Goal: Task Accomplishment & Management: Manage account settings

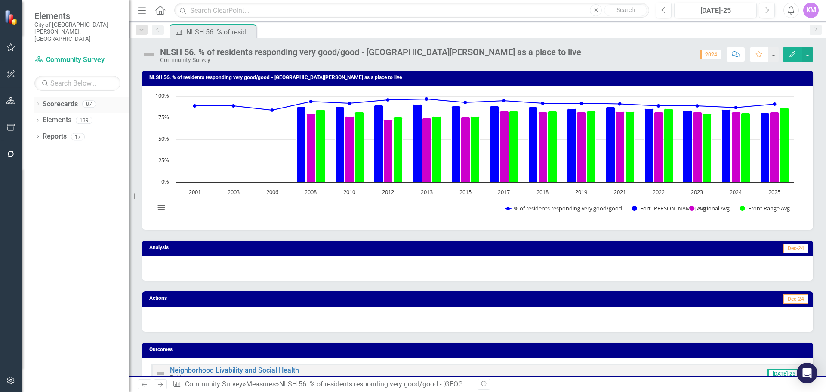
click at [72, 99] on link "Scorecards" at bounding box center [60, 104] width 35 height 10
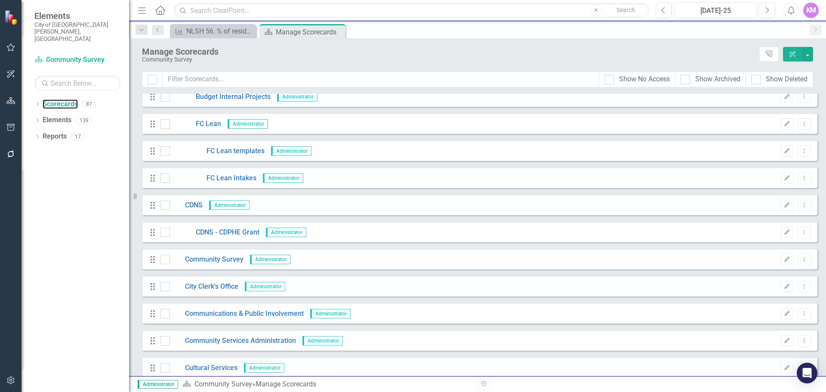
scroll to position [388, 0]
click at [205, 260] on link "Community Survey" at bounding box center [207, 259] width 74 height 10
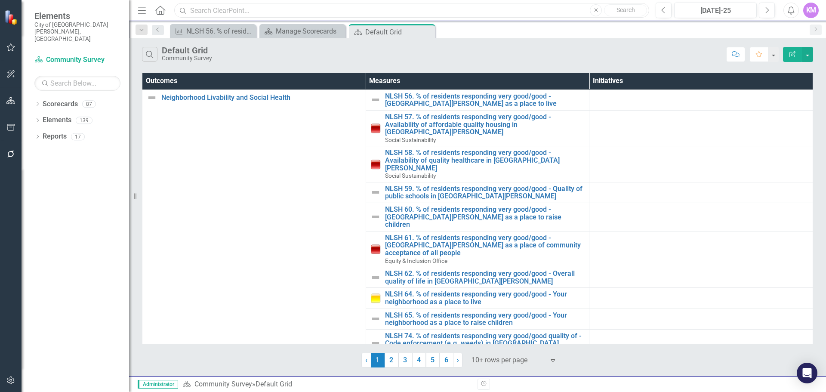
click at [323, 11] on input "text" at bounding box center [411, 10] width 475 height 15
click at [217, 6] on input "text" at bounding box center [411, 10] width 475 height 15
paste input "safe 30"
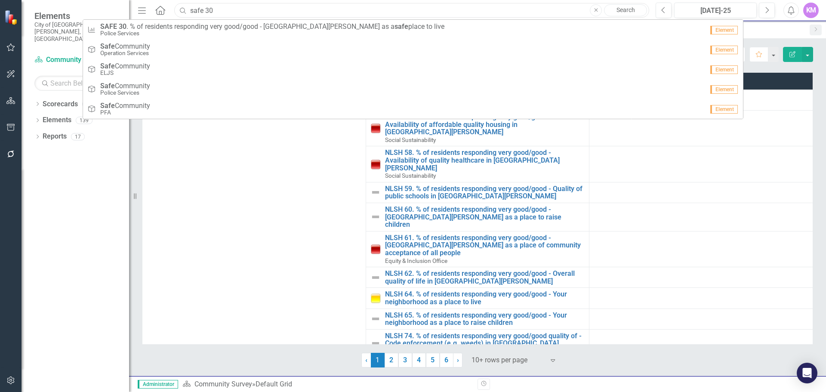
type input "safe 30"
click at [227, 12] on input "safe 30" at bounding box center [411, 10] width 475 height 15
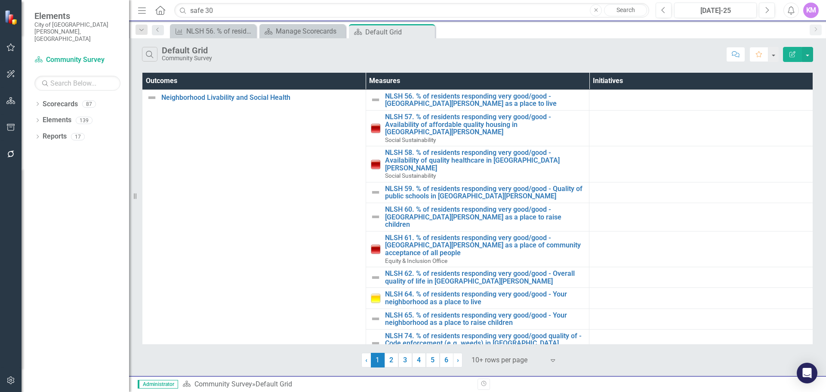
click at [624, 12] on link "Search" at bounding box center [625, 10] width 43 height 12
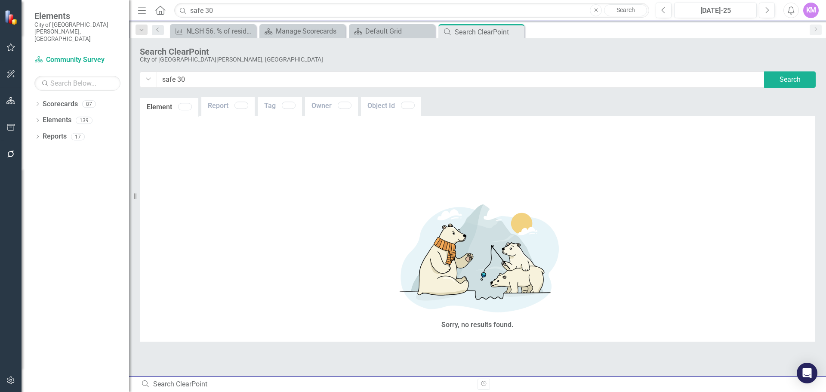
type input "safe+30"
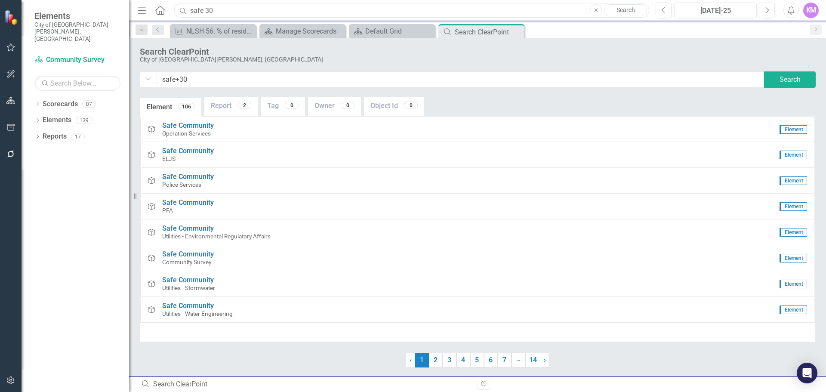
click at [247, 9] on input "safe 30" at bounding box center [411, 10] width 475 height 15
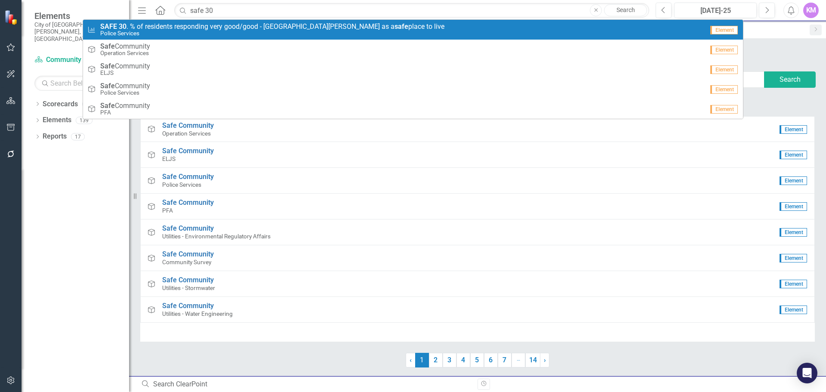
click at [240, 29] on span "SAFE 30 . % of residents responding very good/good - [GEOGRAPHIC_DATA][PERSON_N…" at bounding box center [272, 27] width 344 height 8
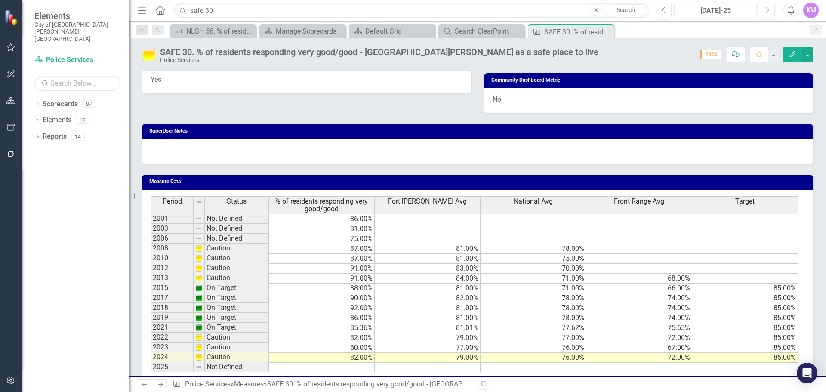
scroll to position [658, 0]
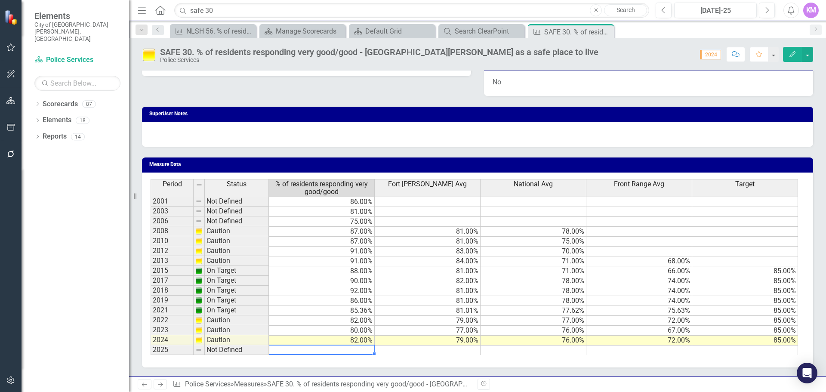
click at [364, 350] on td at bounding box center [322, 350] width 106 height 10
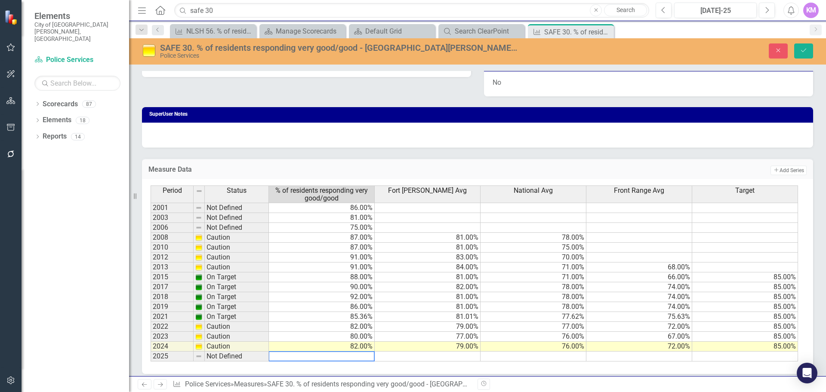
click at [360, 358] on textarea at bounding box center [321, 356] width 106 height 10
type textarea "87"
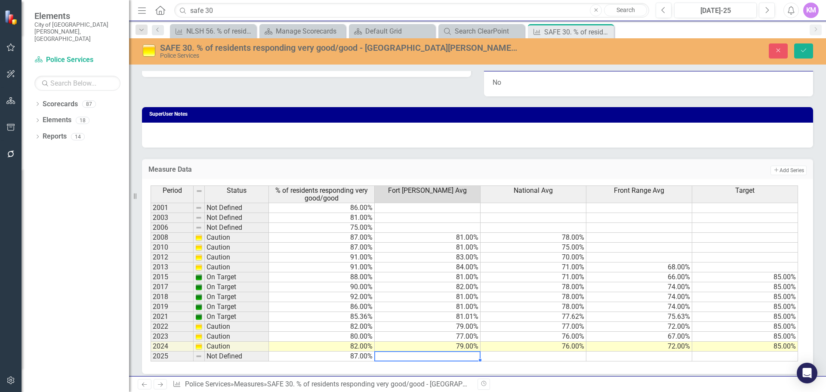
click at [424, 359] on td at bounding box center [428, 356] width 106 height 10
click at [424, 359] on textarea at bounding box center [427, 356] width 106 height 10
type textarea "81"
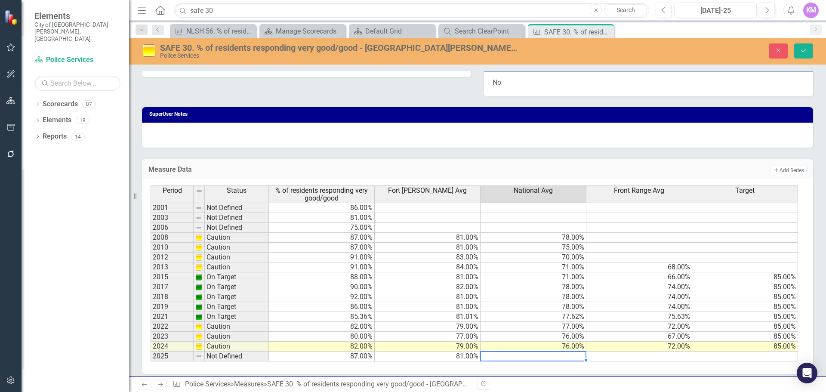
click at [151, 360] on div "Period Status % of residents responding very good/good [GEOGRAPHIC_DATA][PERSON…" at bounding box center [151, 273] width 0 height 176
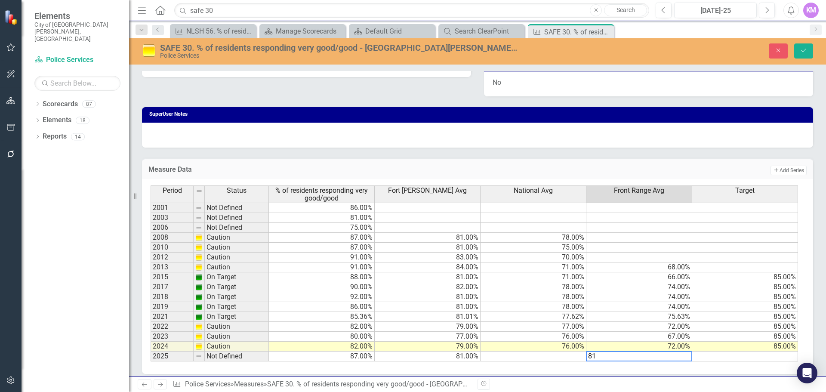
click at [464, 359] on td "81.00%" at bounding box center [428, 356] width 106 height 10
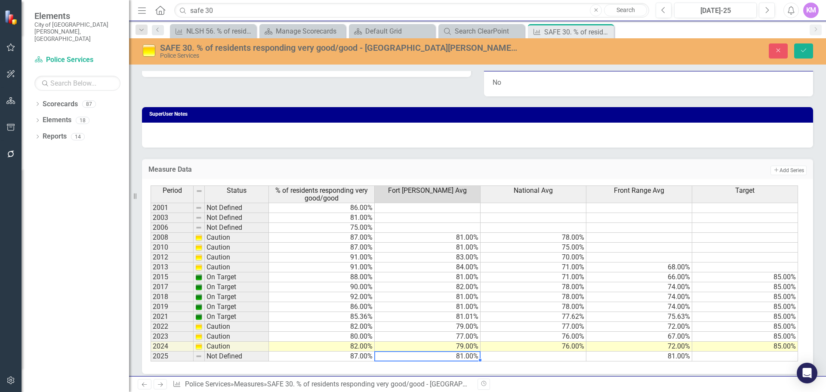
click at [441, 357] on td "81.00%" at bounding box center [428, 356] width 106 height 10
type textarea "8"
type textarea "72"
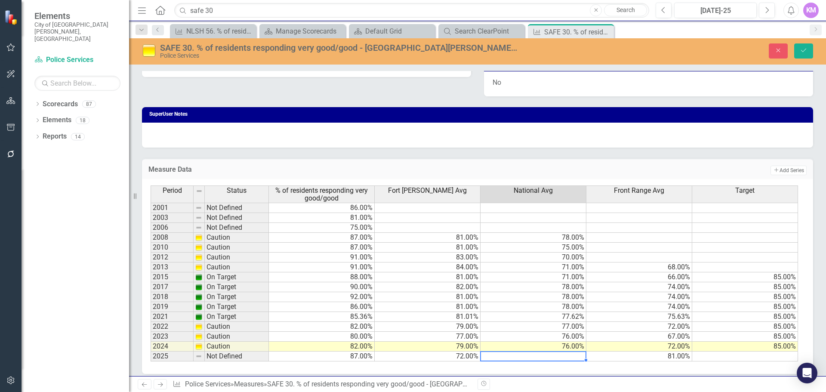
click at [344, 354] on td "87.00%" at bounding box center [322, 356] width 106 height 10
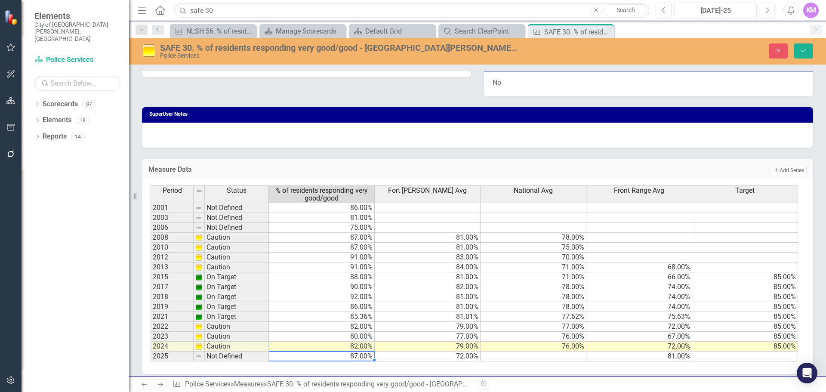
click at [640, 360] on td "81.00%" at bounding box center [639, 356] width 106 height 10
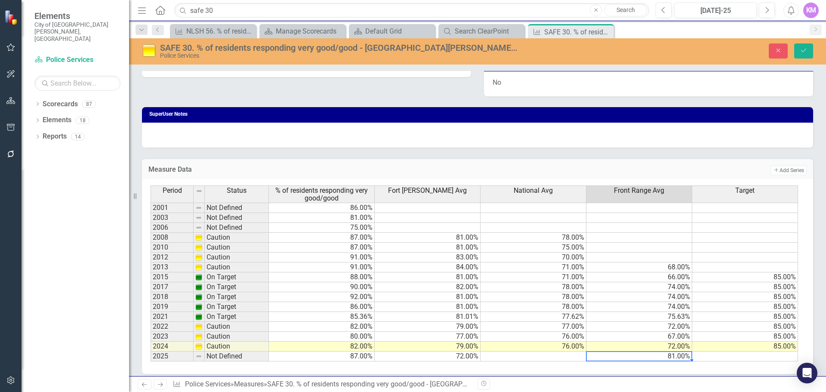
click at [640, 360] on td "81.00%" at bounding box center [639, 356] width 106 height 10
click at [640, 360] on textarea "81" at bounding box center [639, 356] width 106 height 10
click at [640, 360] on textarea "8" at bounding box center [639, 356] width 106 height 10
click at [652, 357] on textarea "87" at bounding box center [639, 356] width 106 height 10
type textarea "81"
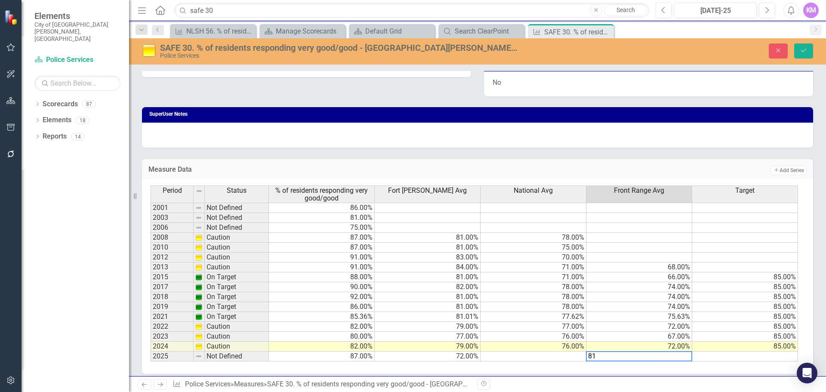
click at [512, 355] on td at bounding box center [533, 356] width 106 height 10
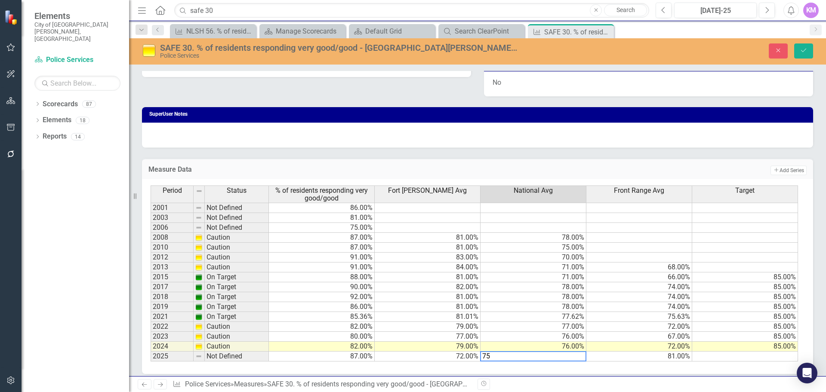
click at [626, 355] on td "81.00%" at bounding box center [639, 356] width 106 height 10
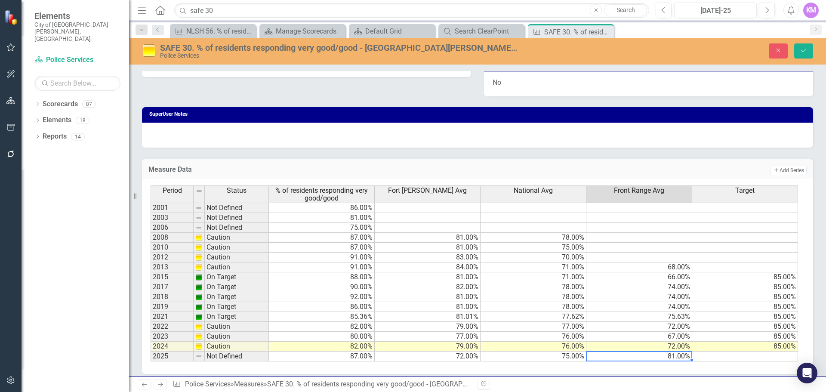
type textarea "81"
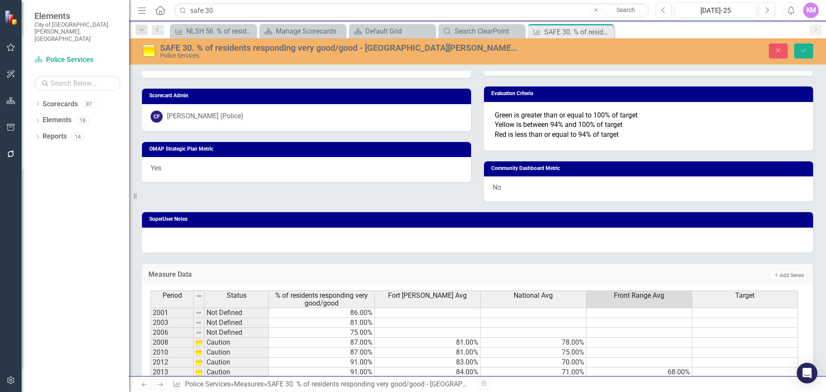
scroll to position [534, 0]
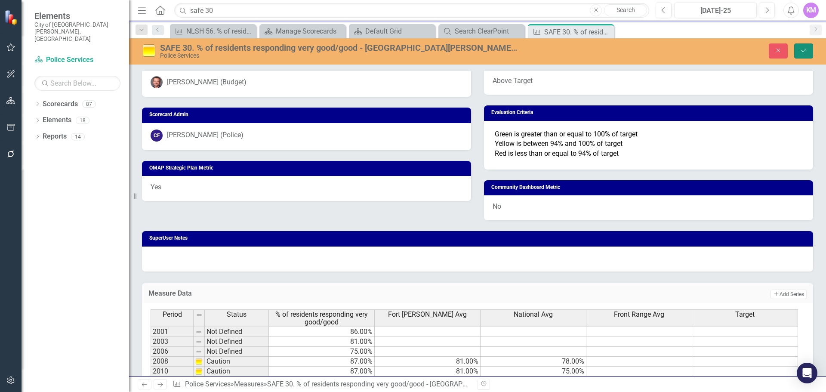
drag, startPoint x: 802, startPoint y: 54, endPoint x: 495, endPoint y: 1, distance: 311.2
click at [802, 54] on button "Save" at bounding box center [803, 50] width 19 height 15
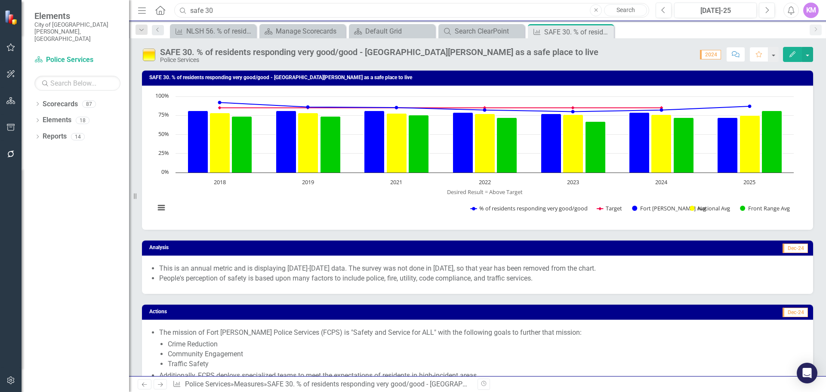
click at [377, 12] on input "safe 30" at bounding box center [411, 10] width 475 height 15
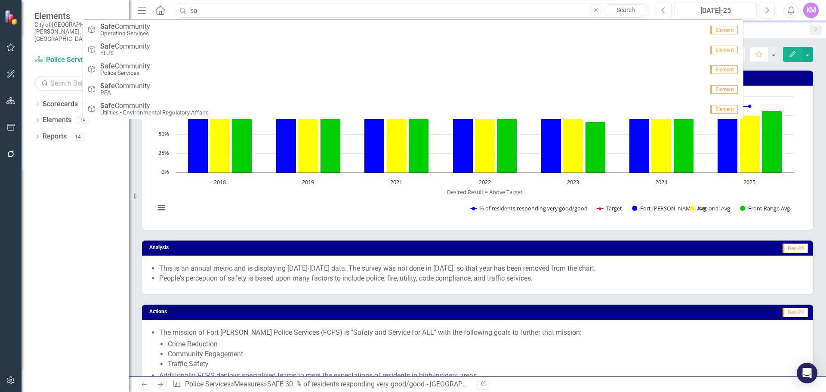
type input "s"
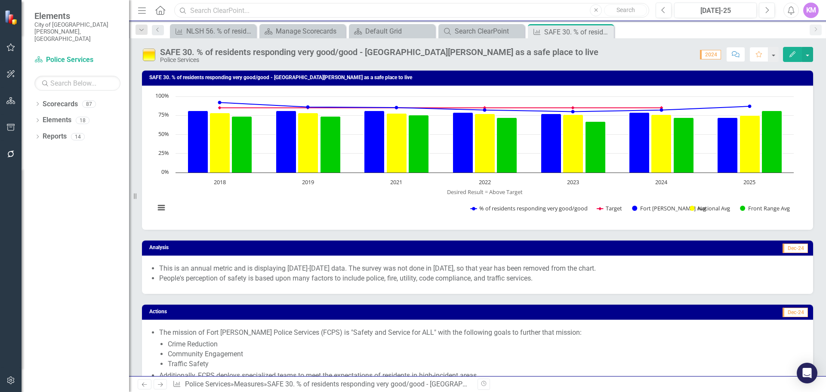
paste input "econ 23"
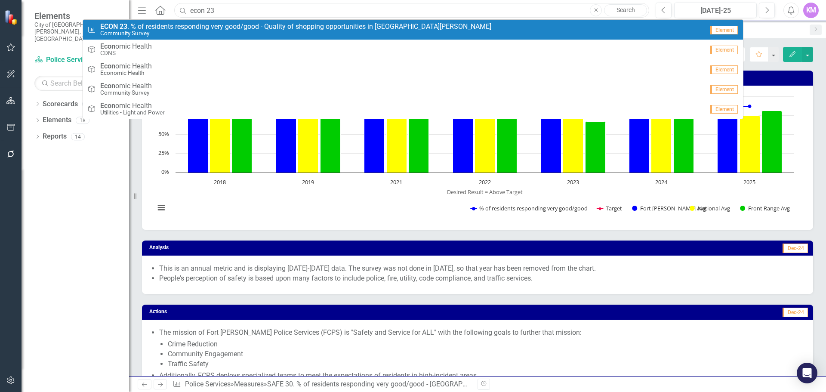
type input "econ 23"
click at [246, 37] on link "Measure ECON 23 . % of residents responding very good/good - Quality of shoppin…" at bounding box center [413, 30] width 660 height 20
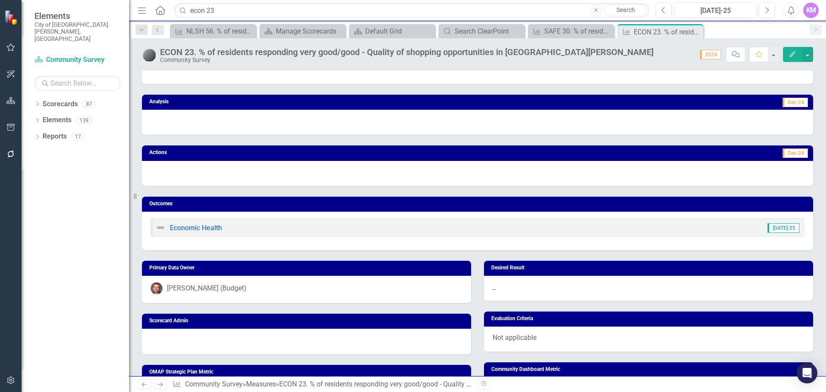
scroll to position [146, 0]
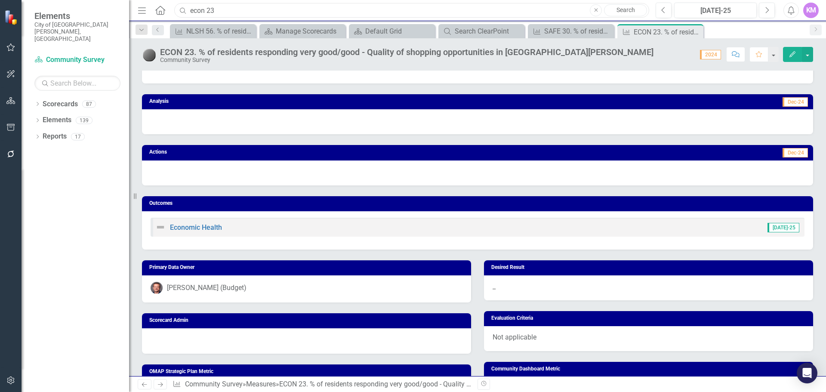
click at [317, 15] on input "econ 23" at bounding box center [411, 10] width 475 height 15
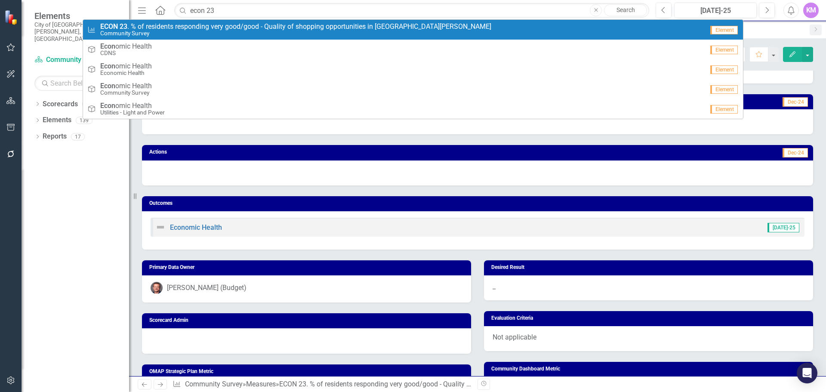
click at [309, 31] on small "Community Survey" at bounding box center [295, 33] width 391 height 6
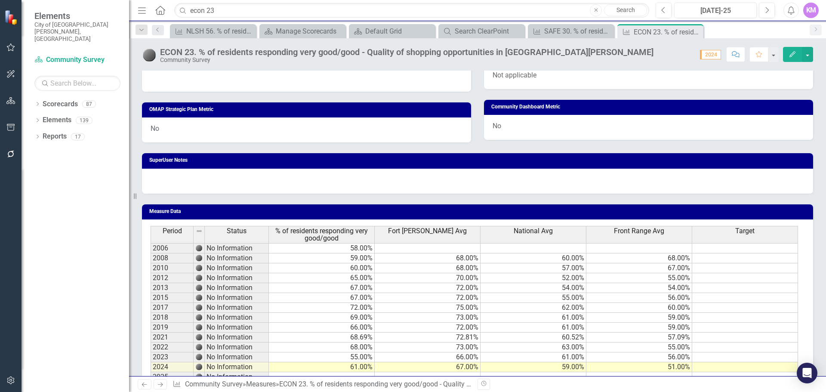
scroll to position [435, 0]
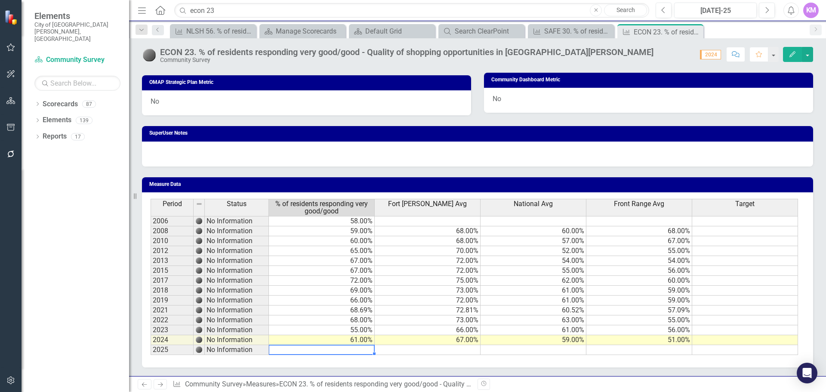
click at [350, 349] on td at bounding box center [322, 350] width 106 height 10
click at [295, 349] on td at bounding box center [322, 350] width 106 height 10
click at [294, 351] on td at bounding box center [322, 350] width 106 height 10
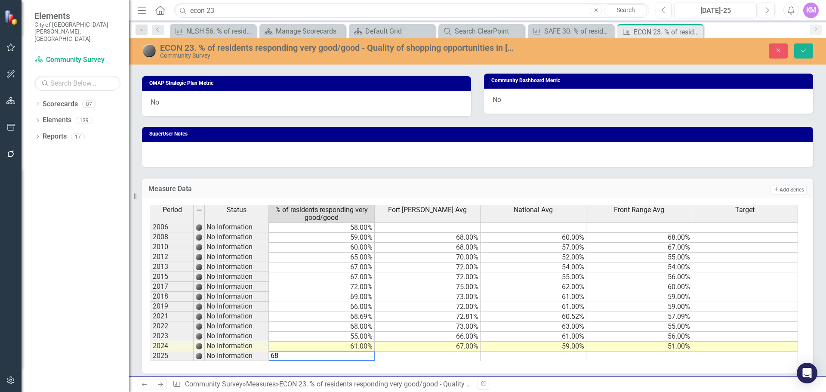
type textarea "6"
type textarea "58"
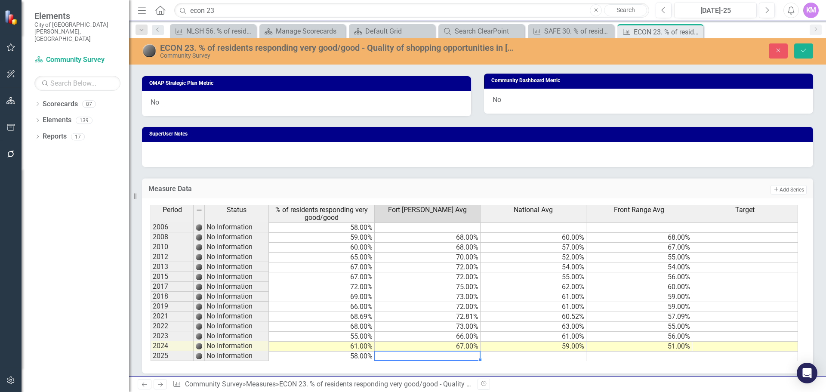
click at [568, 357] on td at bounding box center [533, 356] width 106 height 10
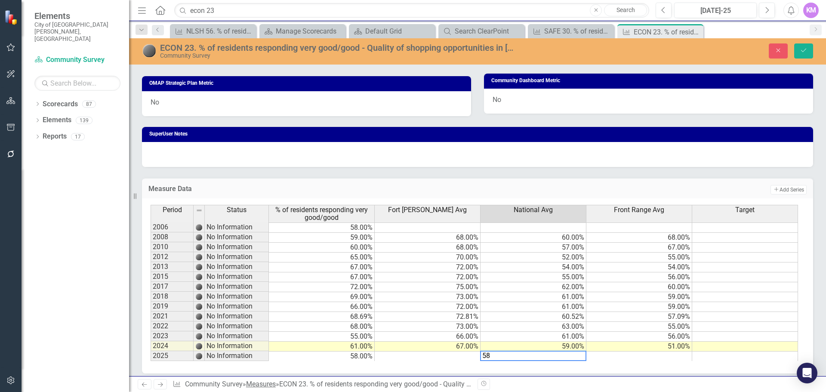
type textarea "58"
click at [459, 354] on td at bounding box center [428, 356] width 106 height 10
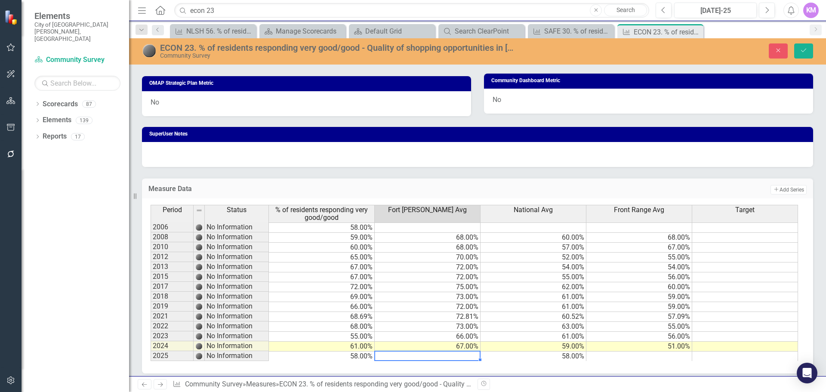
click at [419, 358] on td at bounding box center [428, 356] width 106 height 10
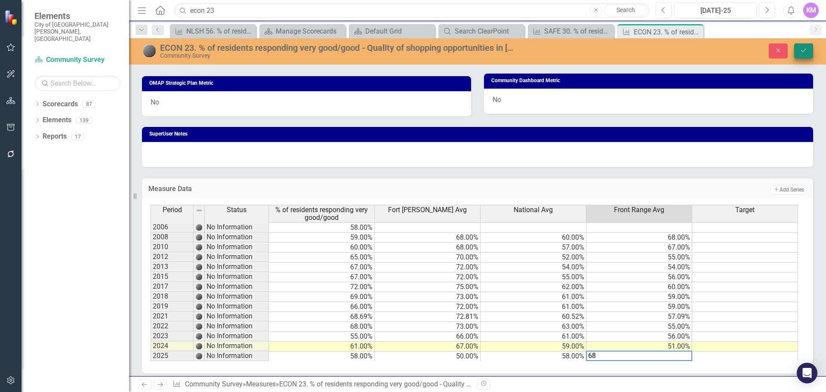
type textarea "68"
click at [803, 48] on icon "Save" at bounding box center [804, 50] width 8 height 6
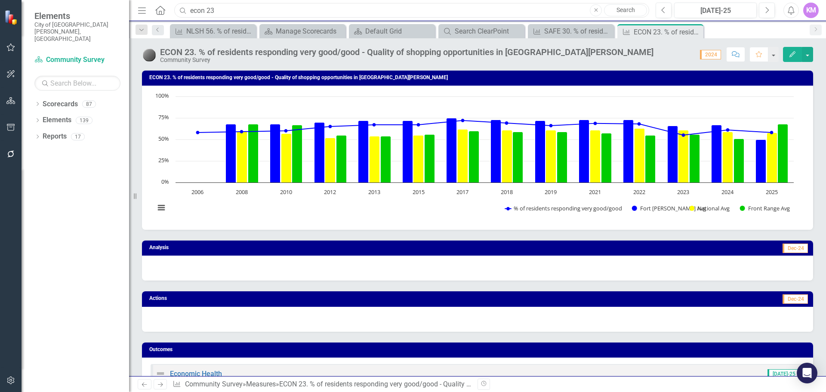
click at [231, 13] on input "econ 23" at bounding box center [411, 10] width 475 height 15
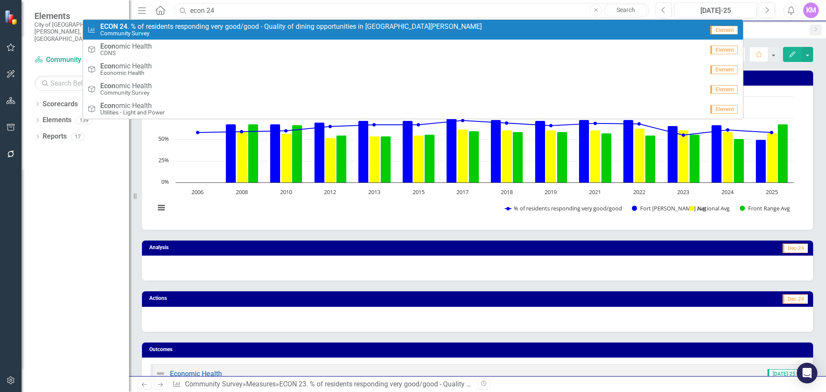
type input "econ 24"
click at [223, 29] on span "ECON 24 . % of residents responding very good/good - Quality of dining opportun…" at bounding box center [290, 27] width 381 height 8
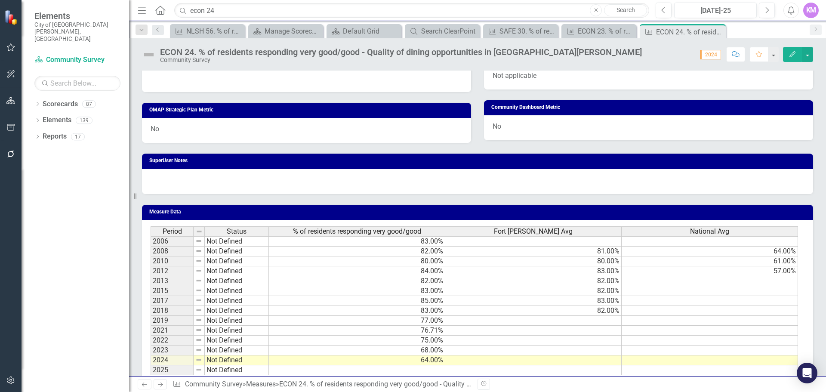
scroll to position [428, 0]
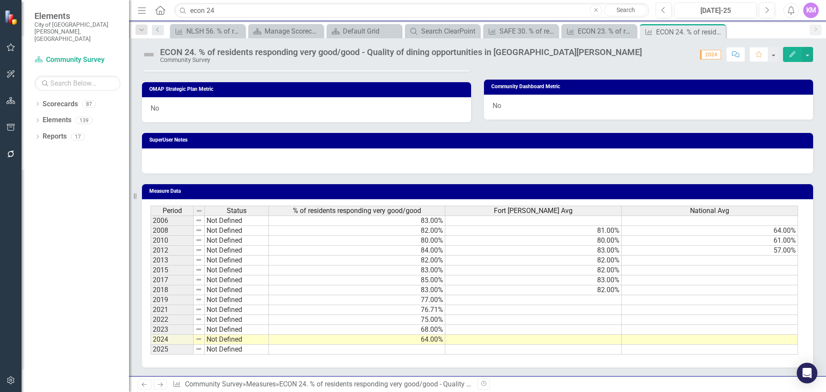
click at [431, 351] on td at bounding box center [357, 349] width 176 height 10
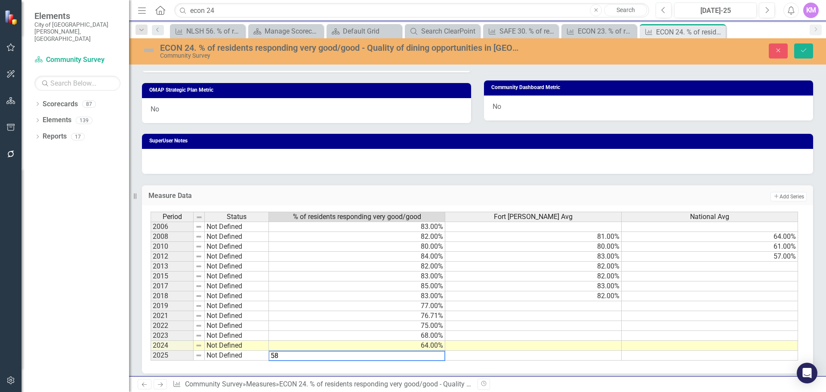
type textarea "58"
click at [521, 354] on td at bounding box center [533, 356] width 176 height 10
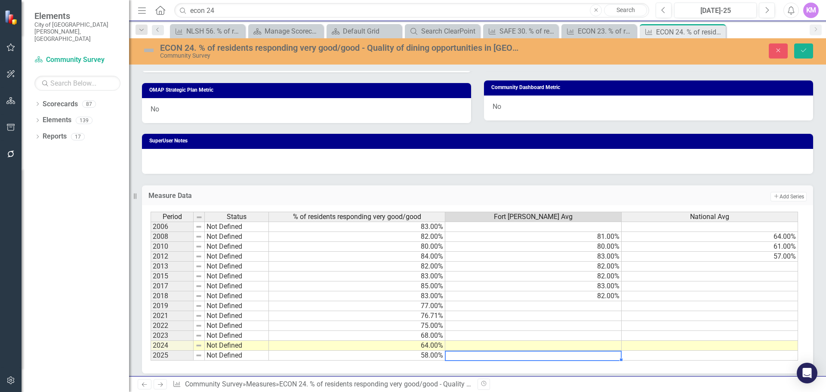
click at [418, 357] on td "58.00%" at bounding box center [357, 356] width 176 height 10
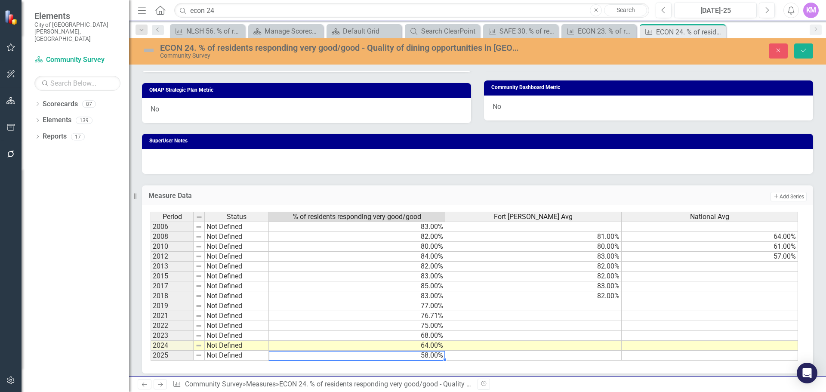
click at [418, 357] on td "58.00%" at bounding box center [357, 356] width 176 height 10
type textarea "5"
type textarea "67"
click at [491, 356] on td at bounding box center [533, 356] width 176 height 10
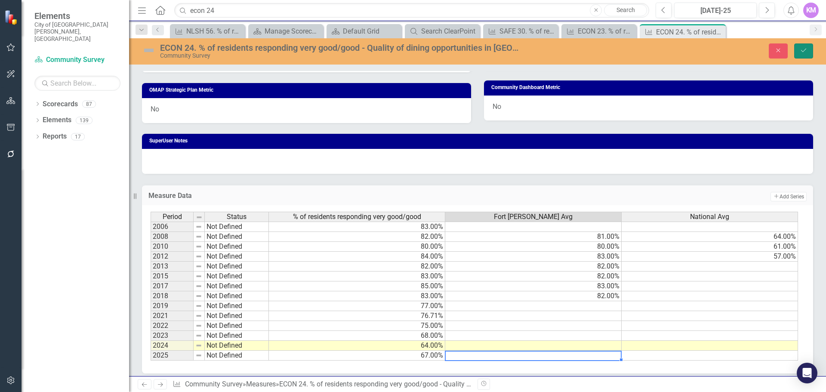
click at [805, 47] on icon "Save" at bounding box center [804, 50] width 8 height 6
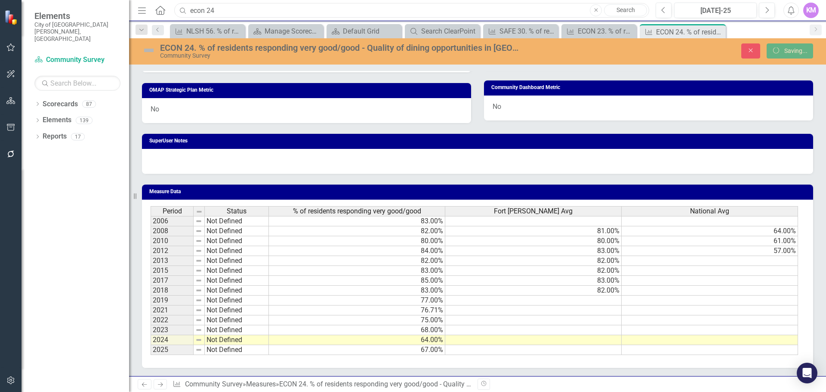
click at [458, 12] on input "econ 24" at bounding box center [411, 10] width 475 height 15
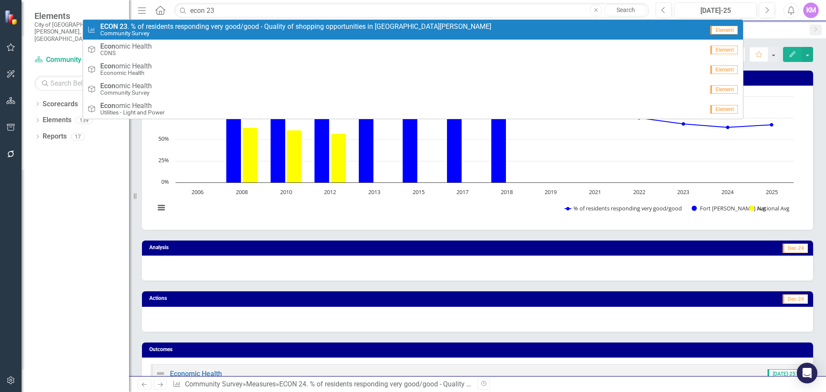
click at [440, 36] on div "Measure ECON 23 . % of residents responding very good/good - Quality of shoppin…" at bounding box center [395, 30] width 616 height 14
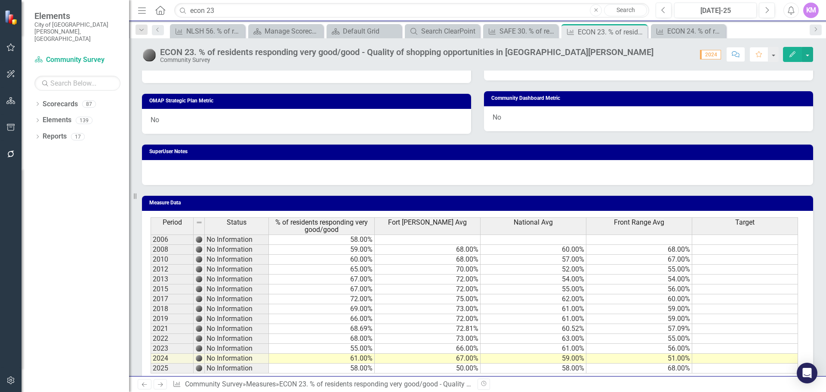
scroll to position [435, 0]
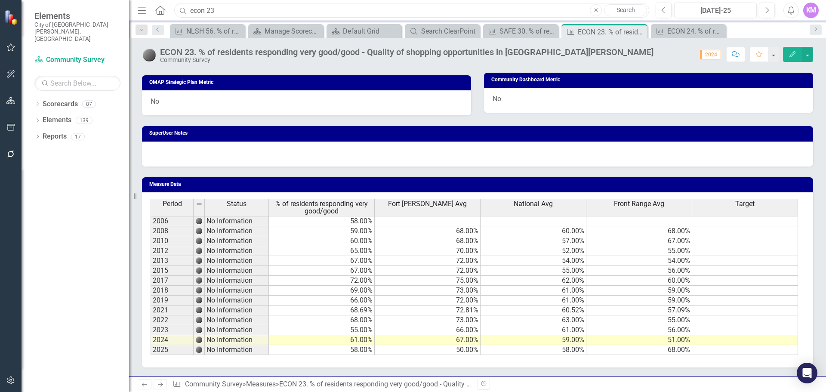
click at [242, 12] on input "econ 23" at bounding box center [411, 10] width 475 height 15
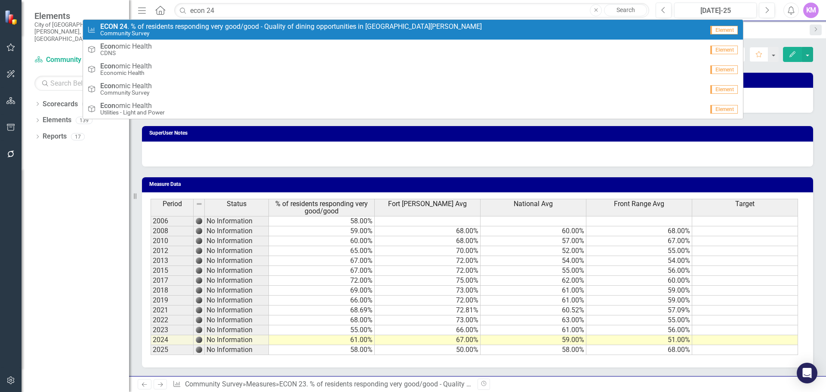
click at [222, 31] on small "Community Survey" at bounding box center [290, 33] width 381 height 6
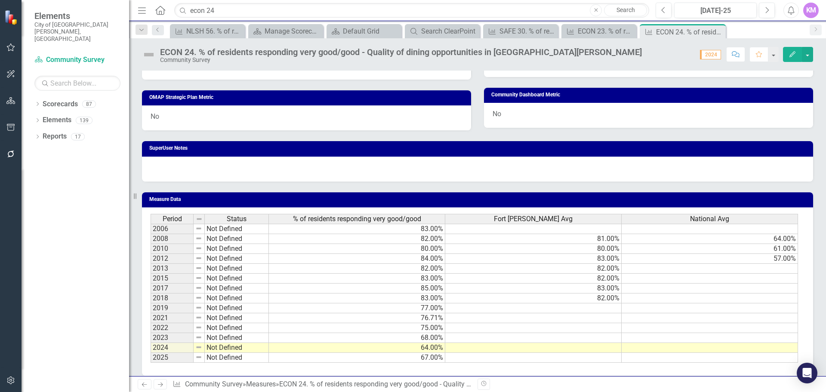
scroll to position [428, 0]
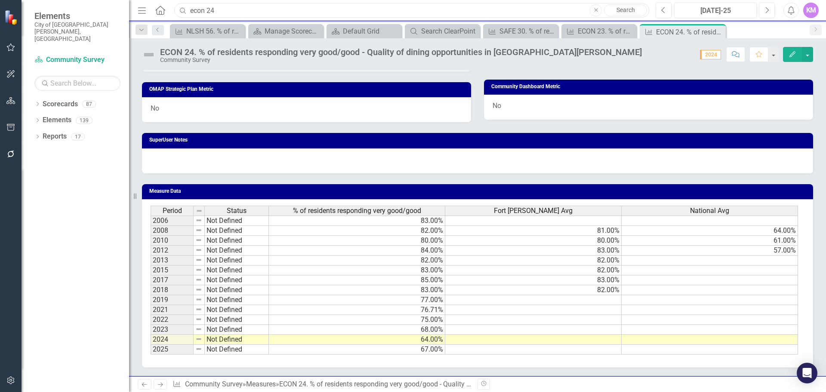
click at [307, 12] on input "econ 24" at bounding box center [411, 10] width 475 height 15
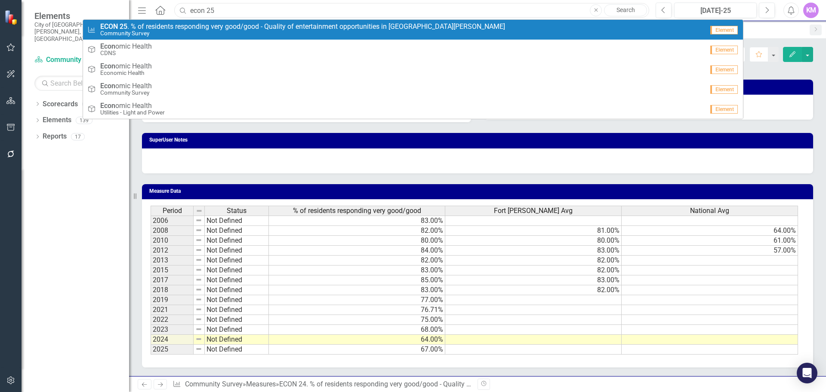
type input "econ 25"
click at [295, 27] on span "ECON 25 . % of residents responding very good/good - Quality of entertainment o…" at bounding box center [302, 27] width 405 height 8
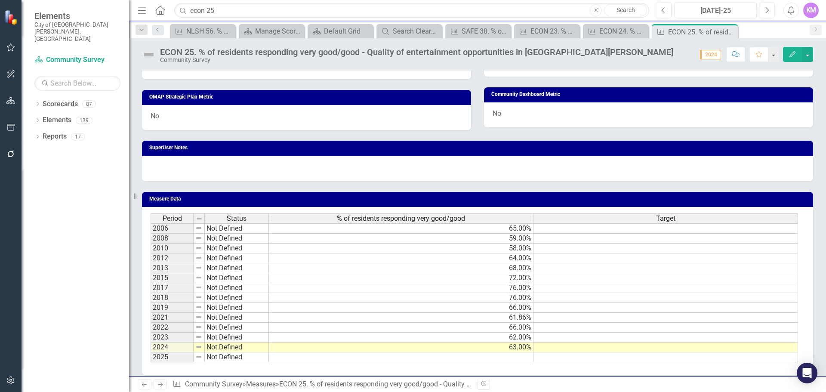
scroll to position [428, 0]
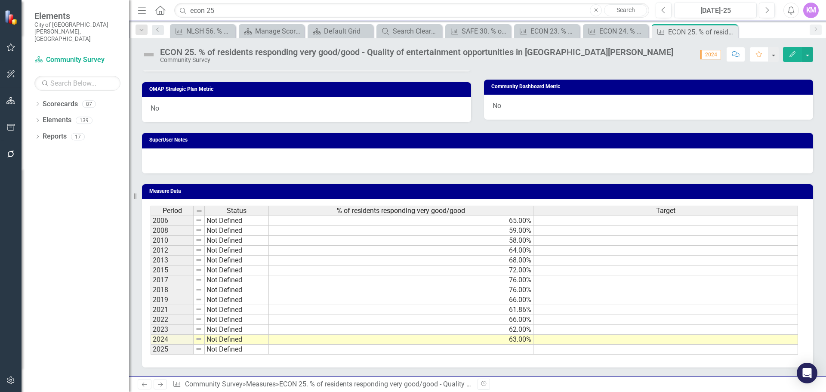
click at [477, 352] on td at bounding box center [401, 349] width 265 height 10
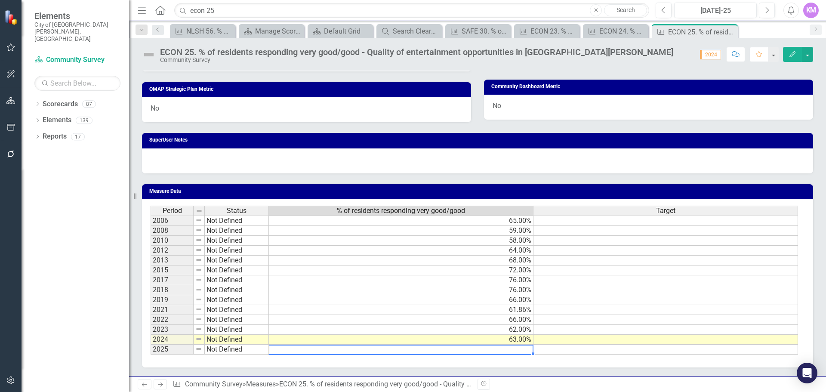
click at [476, 352] on td at bounding box center [401, 349] width 265 height 10
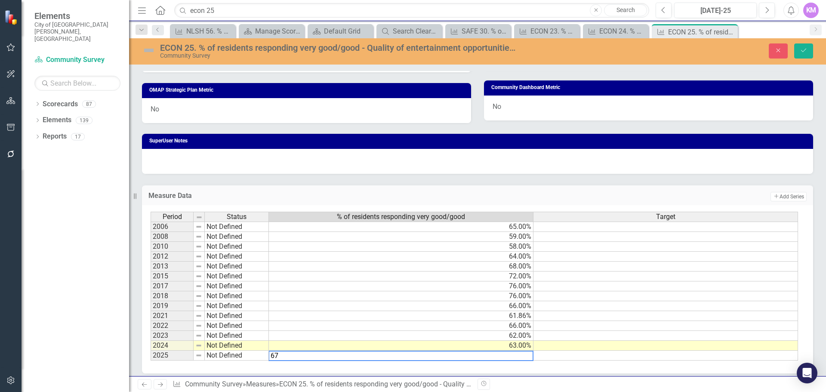
type textarea "67"
click at [681, 172] on div at bounding box center [477, 161] width 671 height 25
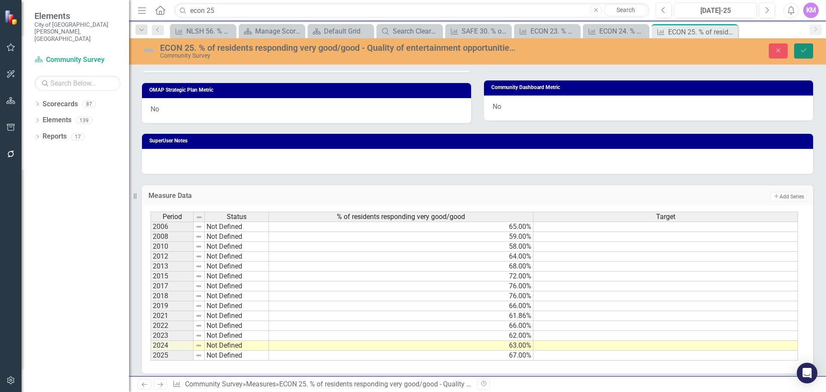
click at [802, 52] on icon "Save" at bounding box center [804, 50] width 8 height 6
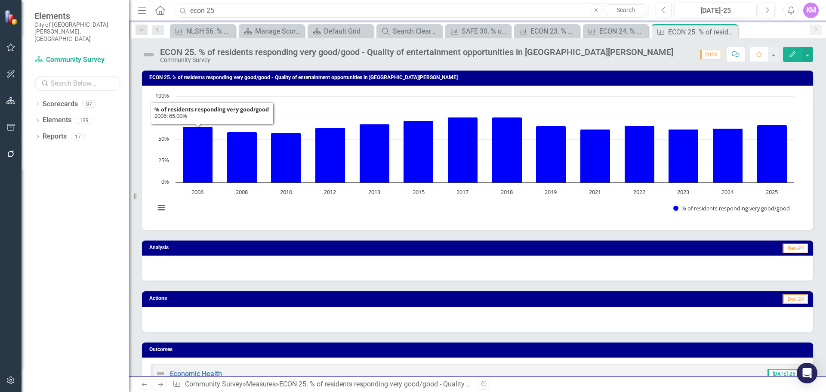
click at [314, 16] on input "econ 25" at bounding box center [411, 10] width 475 height 15
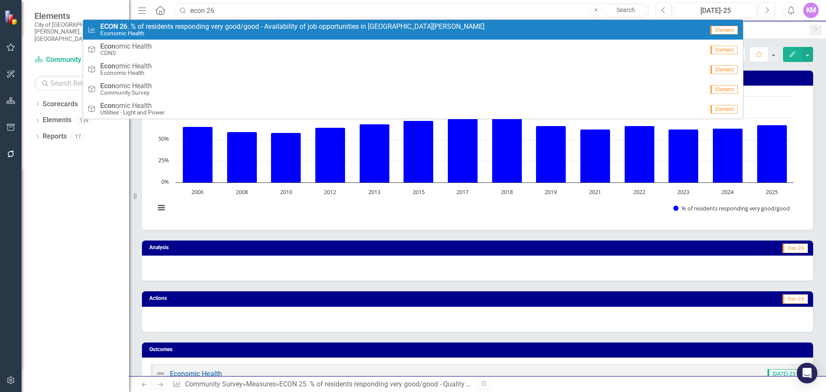
type input "econ 26"
click at [308, 31] on small "Economic Health" at bounding box center [292, 33] width 384 height 6
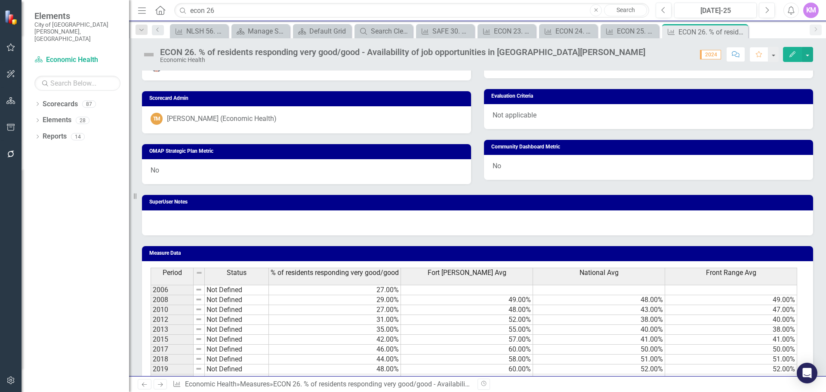
scroll to position [507, 0]
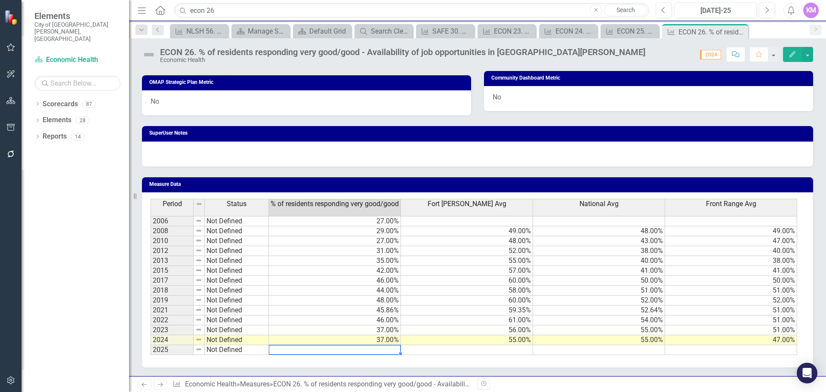
click at [339, 353] on td at bounding box center [335, 350] width 132 height 10
type textarea "35"
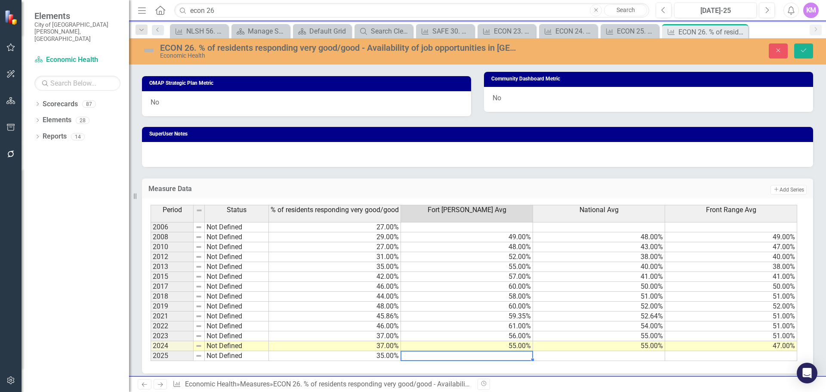
click at [455, 357] on td at bounding box center [467, 356] width 132 height 10
click at [556, 358] on td at bounding box center [599, 356] width 132 height 10
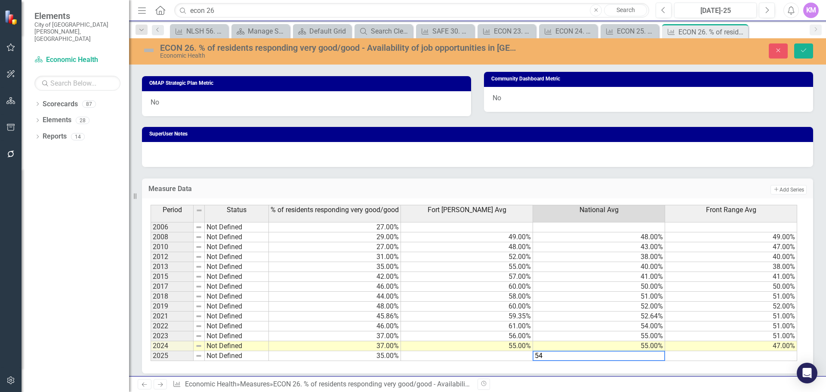
type textarea "54"
click at [494, 359] on td at bounding box center [467, 356] width 132 height 10
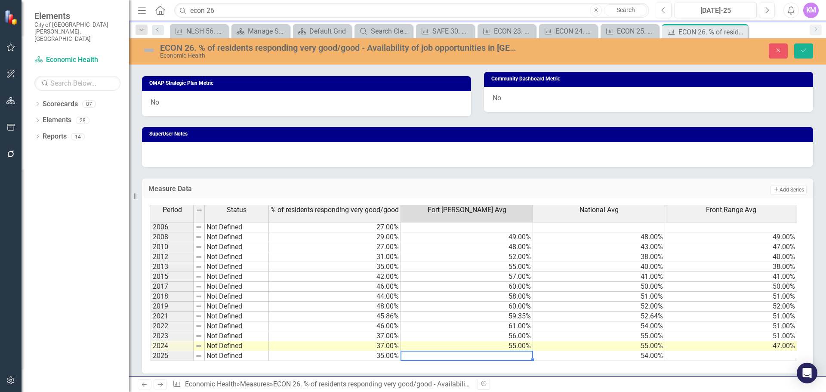
click at [508, 357] on td at bounding box center [467, 356] width 132 height 10
click at [505, 355] on textarea at bounding box center [466, 356] width 132 height 10
type textarea "46"
click at [725, 354] on td at bounding box center [731, 356] width 132 height 10
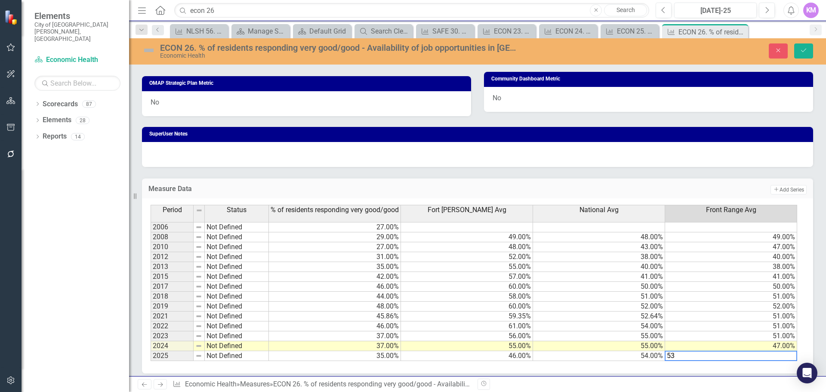
scroll to position [513, 0]
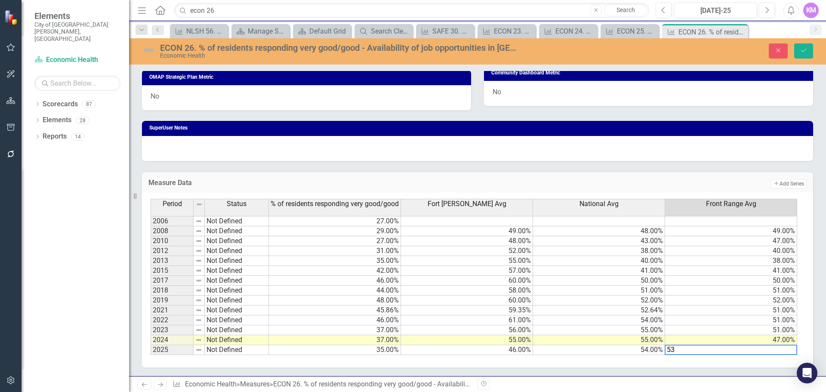
click at [369, 346] on td "35.00%" at bounding box center [335, 350] width 132 height 10
type textarea "35"
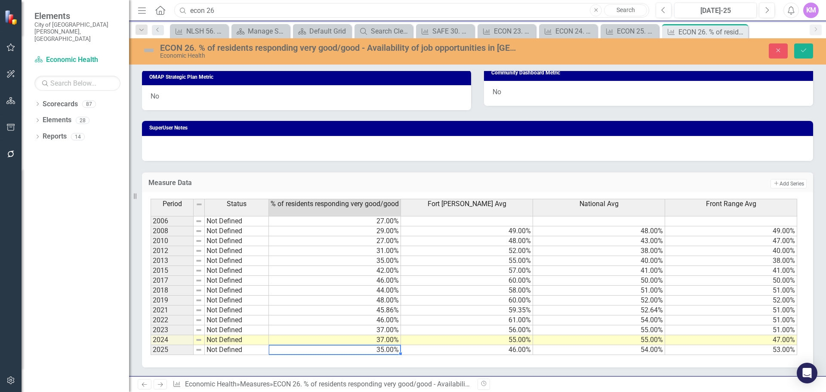
click at [304, 9] on input "econ 26" at bounding box center [411, 10] width 475 height 15
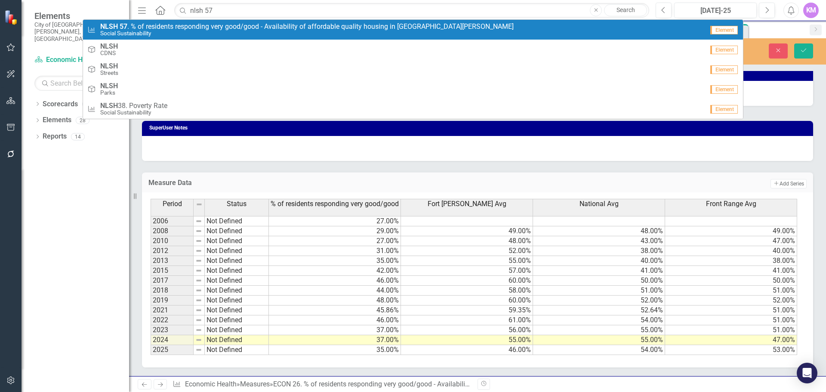
click at [308, 28] on span "NLSH 57 . % of residents responding very good/good - Availability of affordable…" at bounding box center [306, 27] width 413 height 8
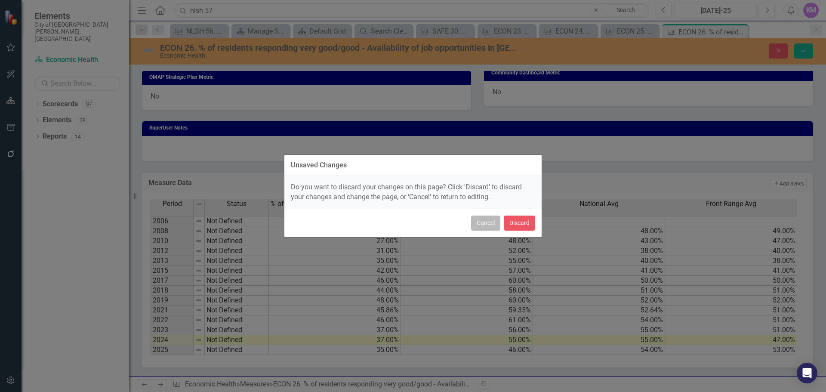
click at [487, 222] on button "Cancel" at bounding box center [485, 222] width 29 height 15
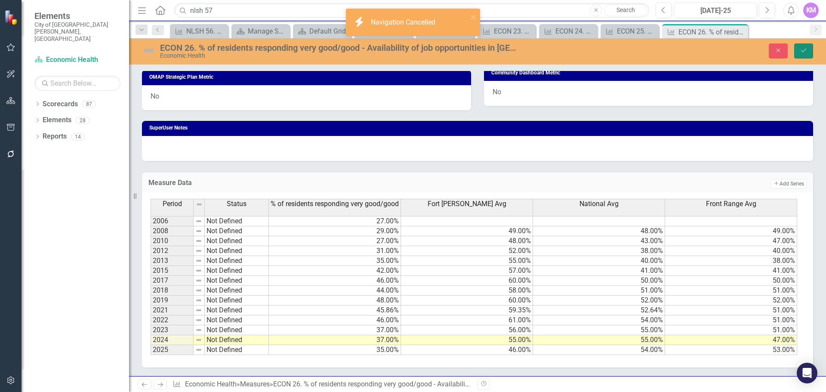
click at [805, 51] on icon "Save" at bounding box center [804, 50] width 8 height 6
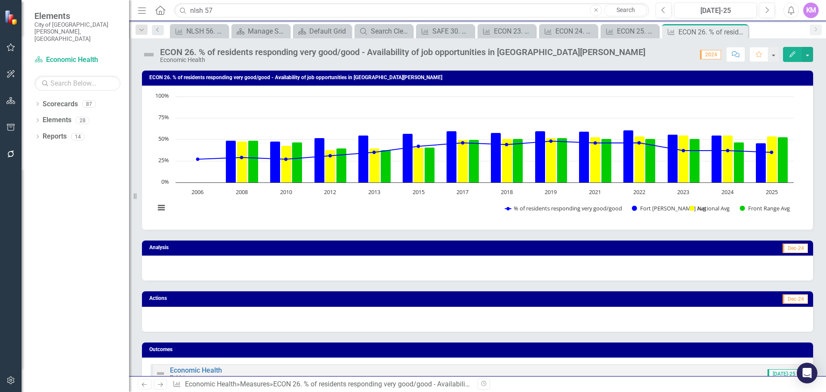
scroll to position [507, 0]
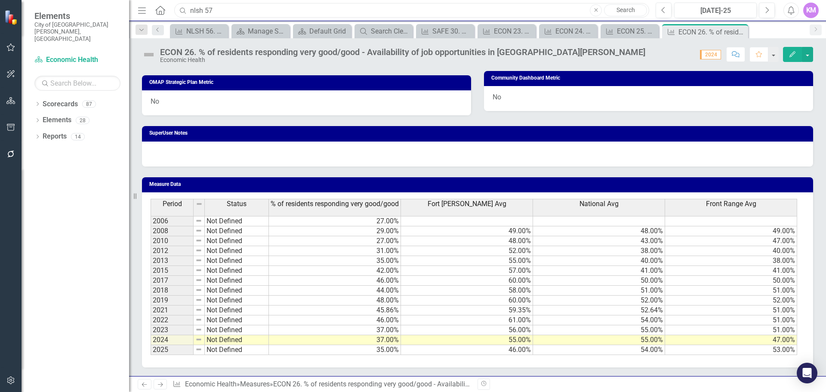
click at [245, 8] on input "nlsh 57" at bounding box center [411, 10] width 475 height 15
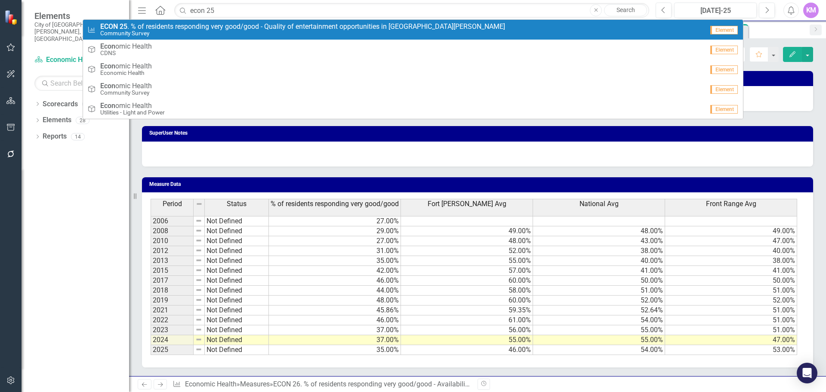
click at [235, 26] on span "ECON 25 . % of residents responding very good/good - Quality of entertainment o…" at bounding box center [302, 27] width 405 height 8
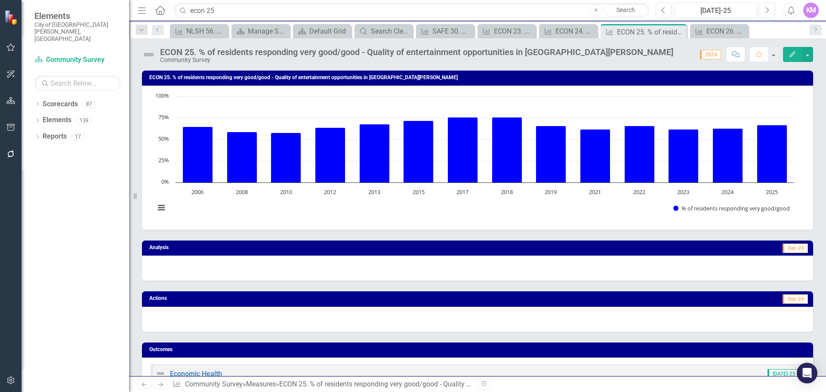
scroll to position [428, 0]
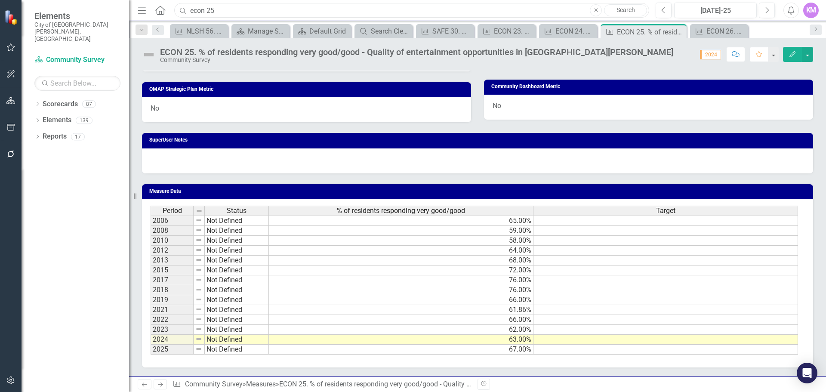
click at [312, 7] on input "econ 25" at bounding box center [411, 10] width 475 height 15
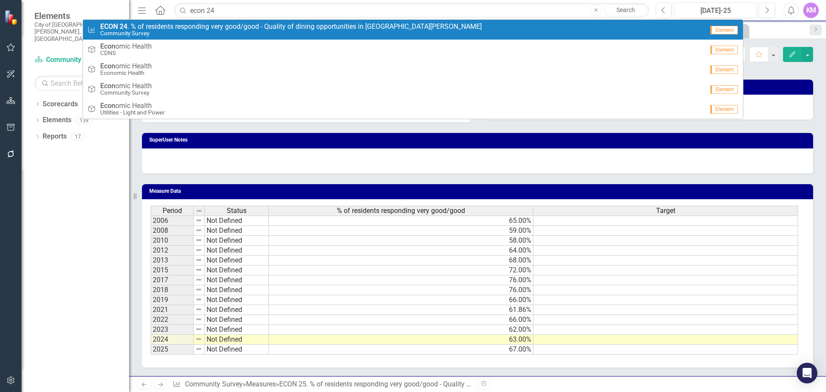
click at [288, 29] on span "ECON 24 . % of residents responding very good/good - Quality of dining opportun…" at bounding box center [290, 27] width 381 height 8
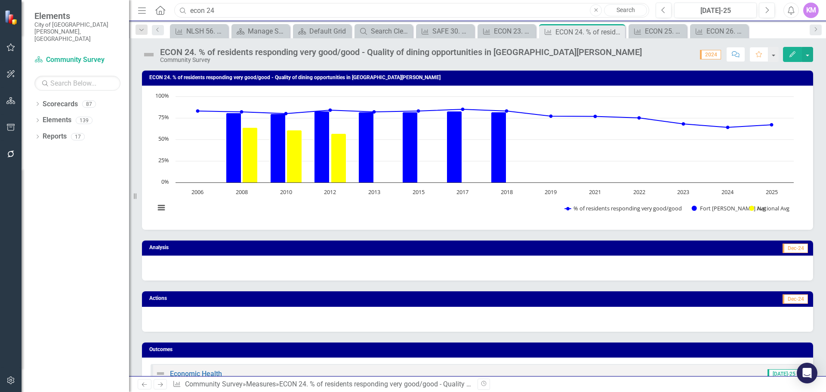
click at [426, 7] on input "econ 24" at bounding box center [411, 10] width 475 height 15
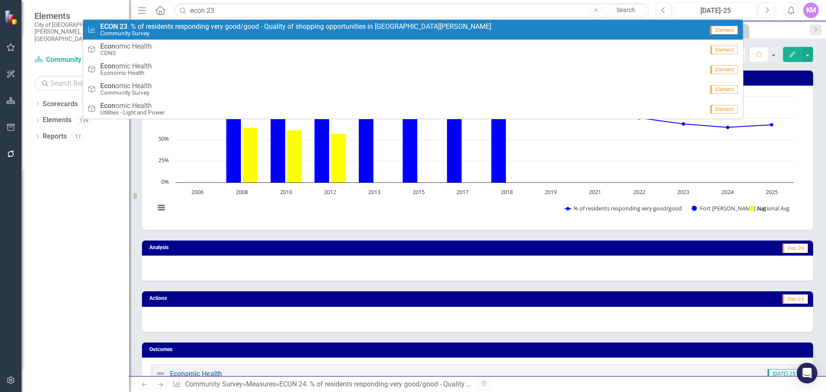
click at [410, 27] on span "ECON 23 . % of residents responding very good/good - Quality of shopping opport…" at bounding box center [295, 27] width 391 height 8
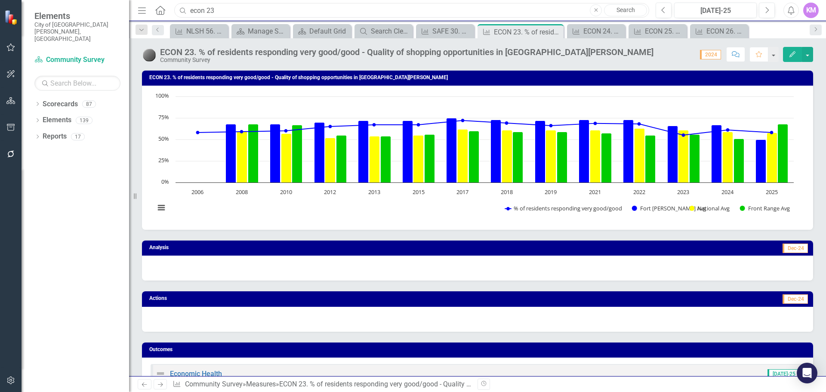
click at [309, 16] on input "econ 23" at bounding box center [411, 10] width 475 height 15
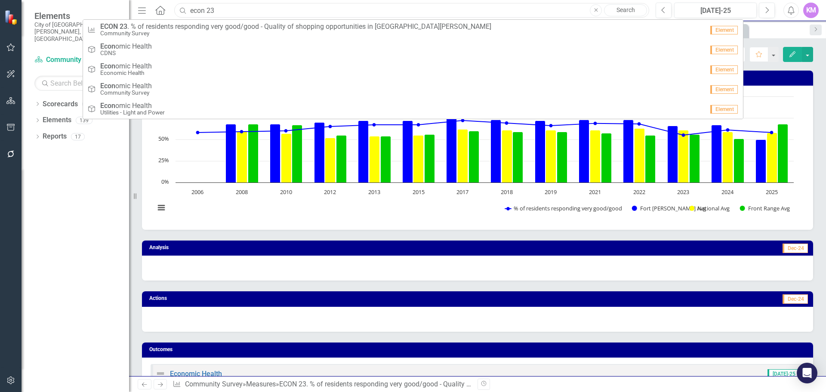
paste input "nlsh 57"
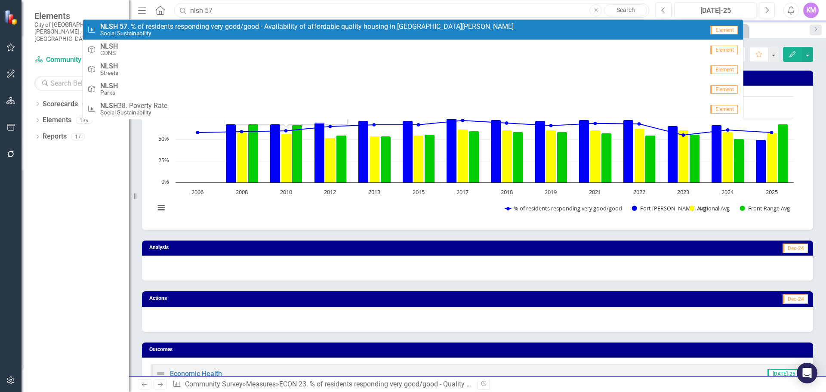
click at [297, 12] on input "nlsh 57" at bounding box center [411, 10] width 475 height 15
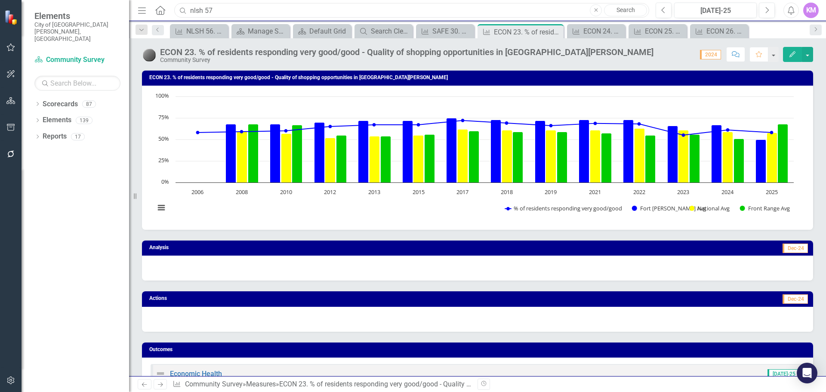
click at [297, 12] on input "nlsh 57" at bounding box center [411, 10] width 475 height 15
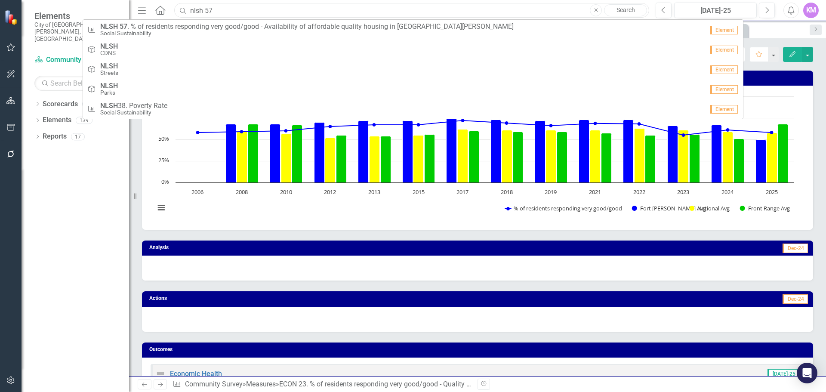
paste input "cr 63"
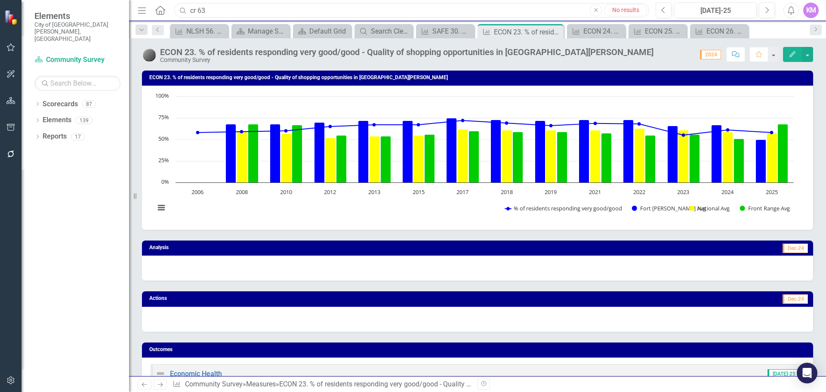
click at [297, 12] on input "cr 63" at bounding box center [411, 10] width 475 height 15
type input "cr 64"
click at [467, 31] on icon at bounding box center [466, 31] width 5 height 5
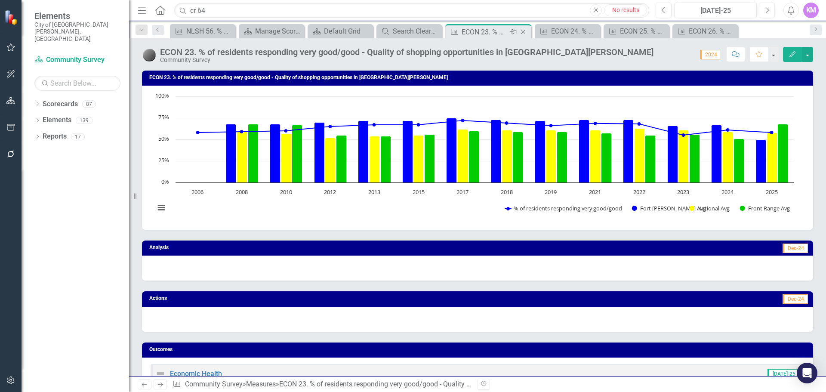
click at [522, 31] on icon "Close" at bounding box center [523, 31] width 9 height 7
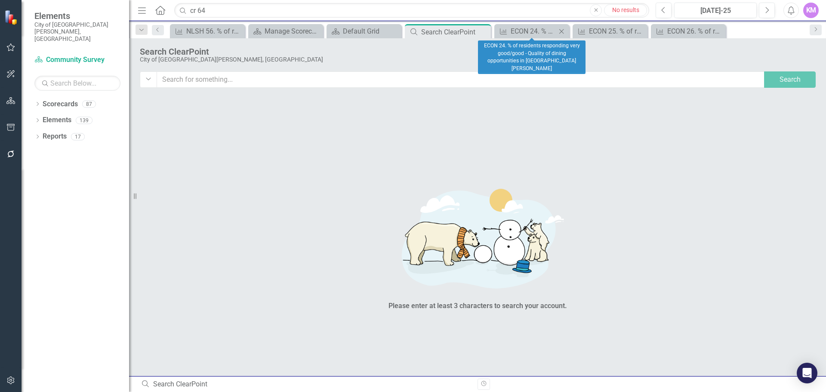
click at [563, 33] on icon "Close" at bounding box center [561, 31] width 9 height 7
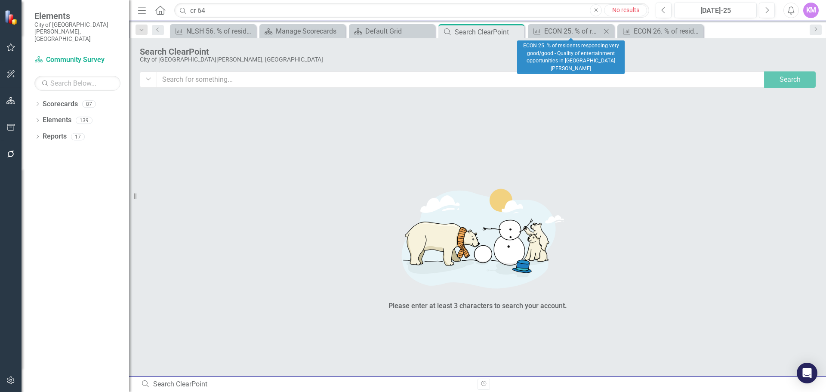
click at [603, 31] on icon "Close" at bounding box center [606, 31] width 9 height 7
click at [609, 34] on icon "Close" at bounding box center [606, 31] width 9 height 7
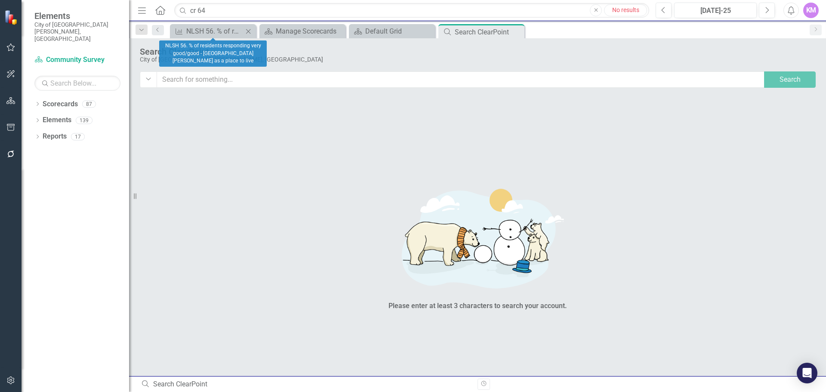
click at [247, 32] on icon "Close" at bounding box center [248, 31] width 9 height 7
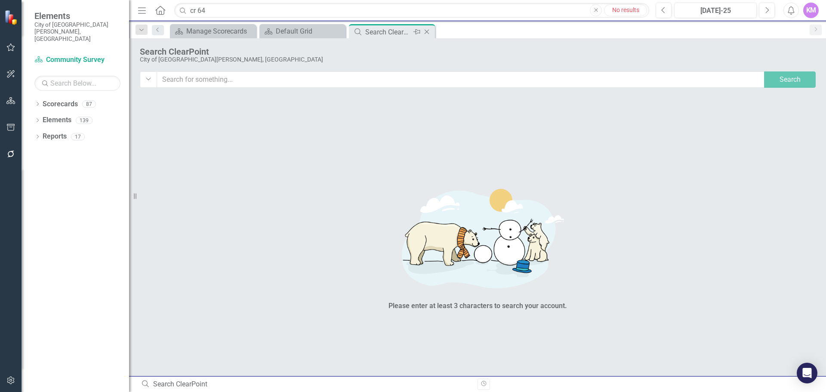
click at [384, 36] on div "Search ClearPoint" at bounding box center [388, 32] width 46 height 11
click at [594, 12] on icon "Close" at bounding box center [596, 10] width 4 height 5
click at [71, 99] on link "Scorecards" at bounding box center [60, 104] width 35 height 10
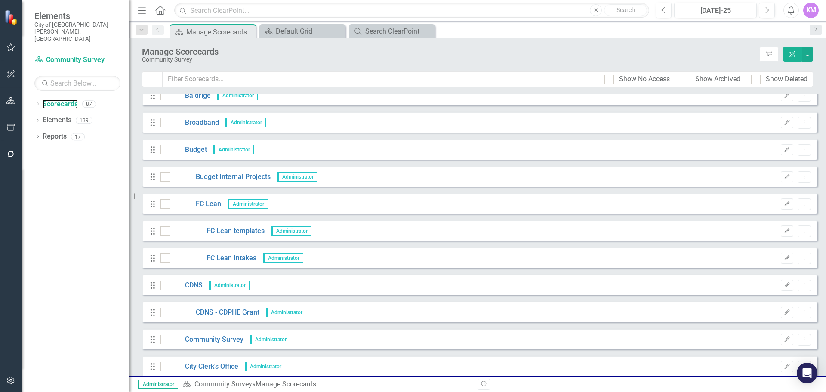
scroll to position [366, 0]
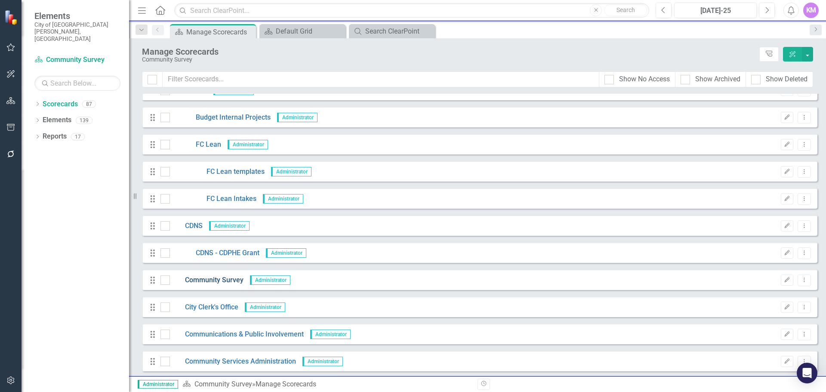
click at [201, 282] on link "Community Survey" at bounding box center [207, 280] width 74 height 10
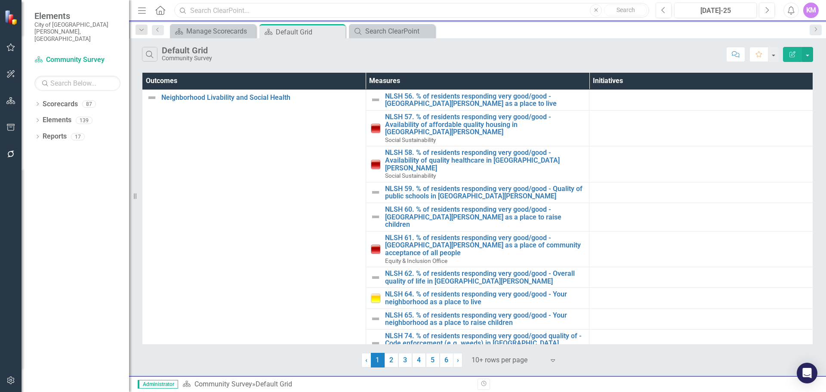
click at [313, 10] on input "text" at bounding box center [411, 10] width 475 height 15
type input "C"
type input "c"
click at [243, 8] on input "text" at bounding box center [411, 10] width 475 height 15
paste input "nlsh 58"
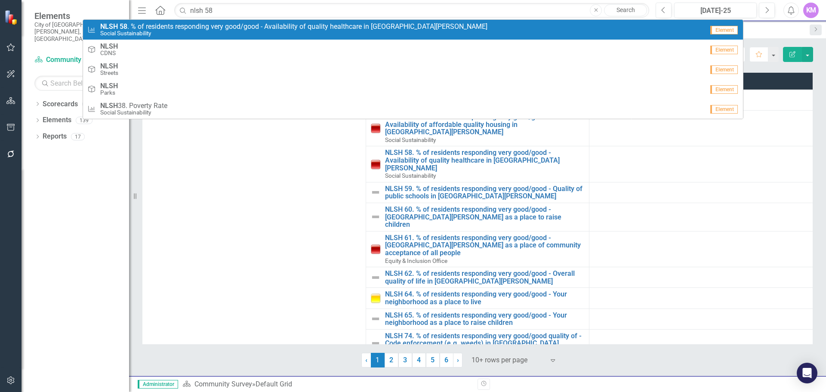
click at [240, 27] on span "NLSH 58 . % of residents responding very good/good - Availability of quality he…" at bounding box center [293, 27] width 387 height 8
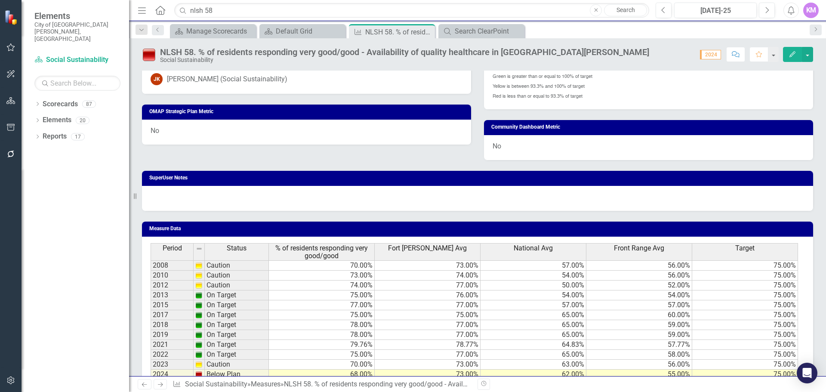
scroll to position [465, 0]
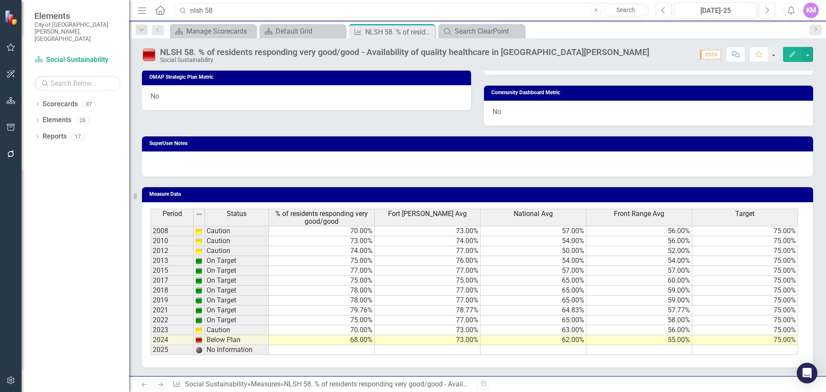
click at [220, 11] on input "nlsh 58" at bounding box center [411, 10] width 475 height 15
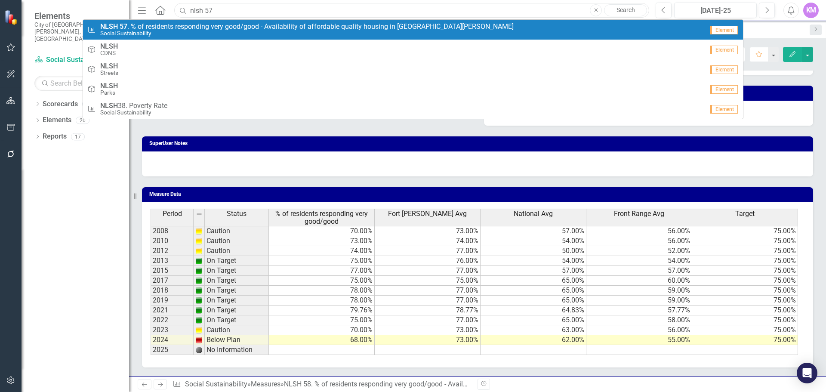
type input "nlsh 57"
click at [217, 24] on span "NLSH 57 . % of residents responding very good/good - Availability of affordable…" at bounding box center [306, 27] width 413 height 8
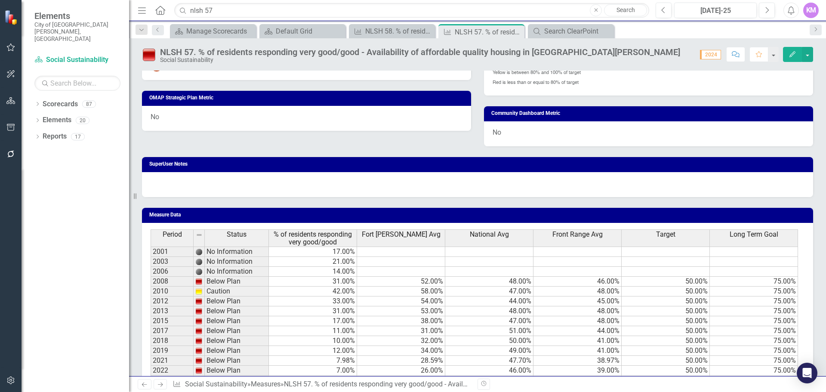
scroll to position [495, 0]
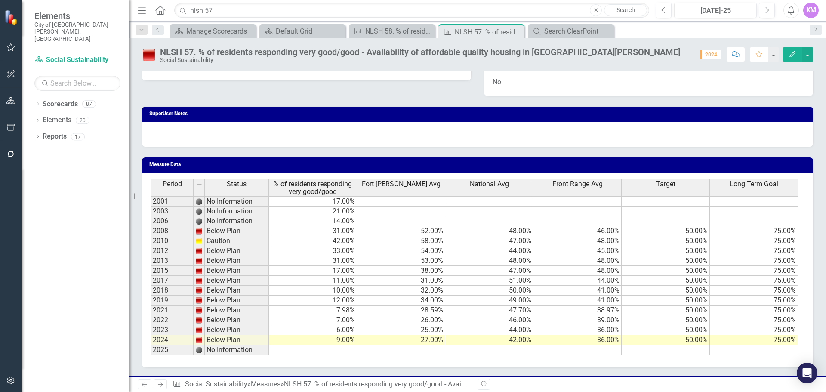
click at [317, 354] on td at bounding box center [313, 350] width 88 height 10
click at [341, 351] on td at bounding box center [313, 350] width 88 height 10
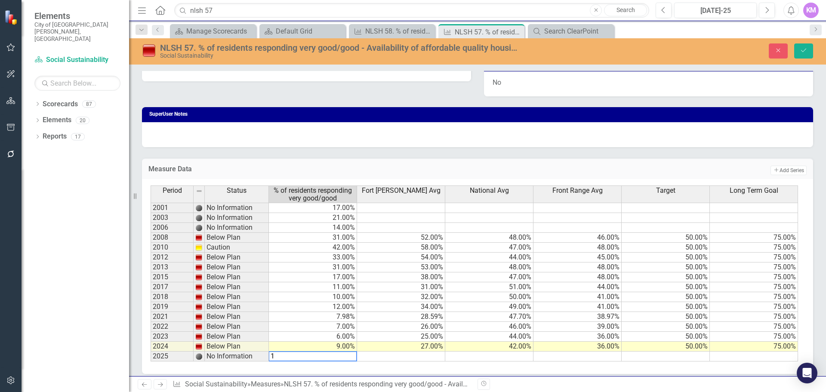
type textarea "10"
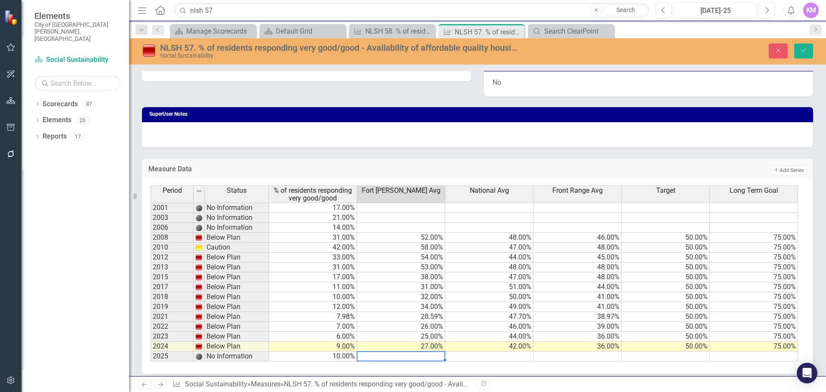
click at [479, 357] on td at bounding box center [489, 356] width 88 height 10
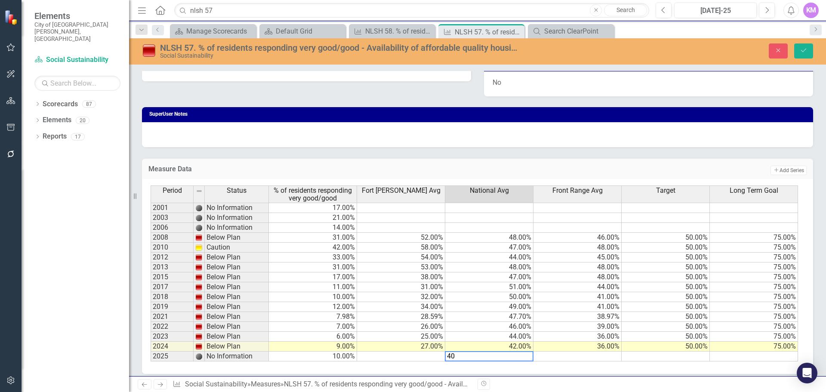
click at [151, 302] on div "Period Status 2001 No Information 2003 No Information 2006 No Information 2008 …" at bounding box center [151, 273] width 0 height 176
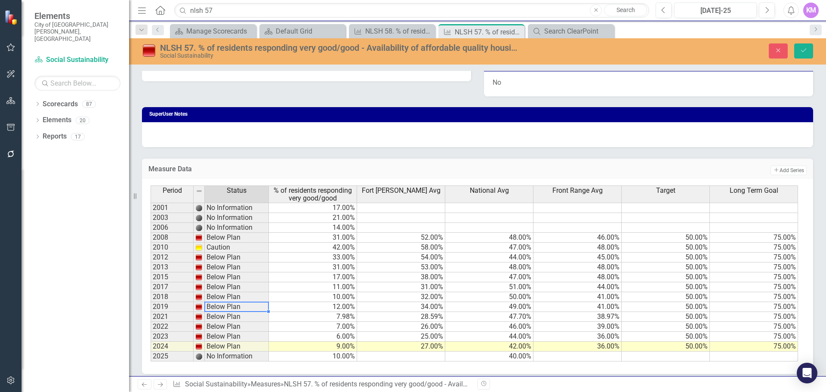
click at [435, 359] on td at bounding box center [401, 356] width 88 height 10
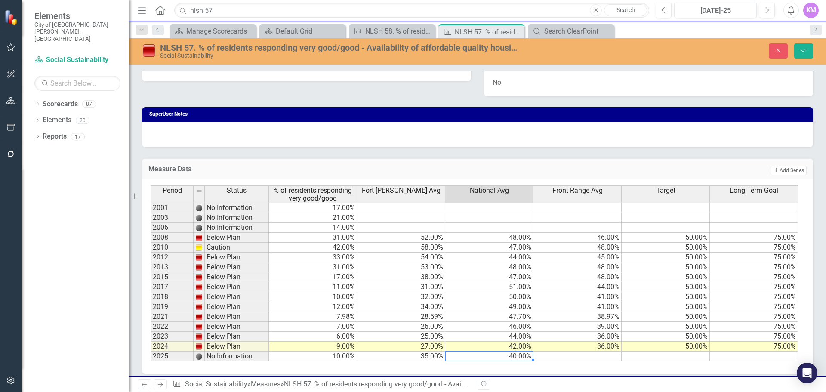
click at [599, 358] on td at bounding box center [577, 356] width 88 height 10
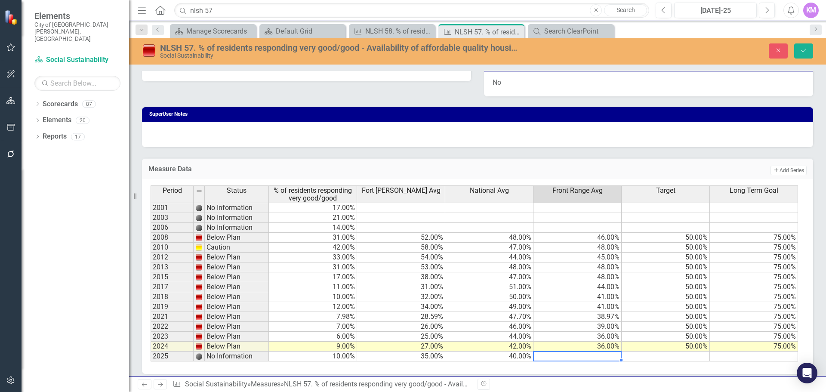
type textarea "30"
click at [805, 57] on button "Save" at bounding box center [803, 50] width 19 height 15
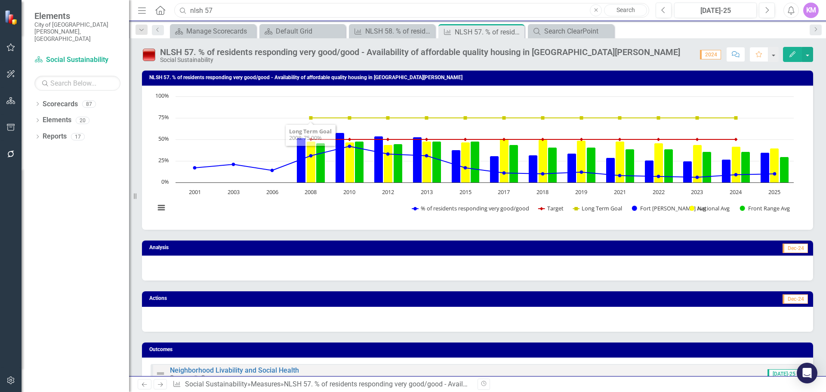
click at [316, 7] on input "nlsh 57" at bounding box center [411, 10] width 475 height 15
type input "c"
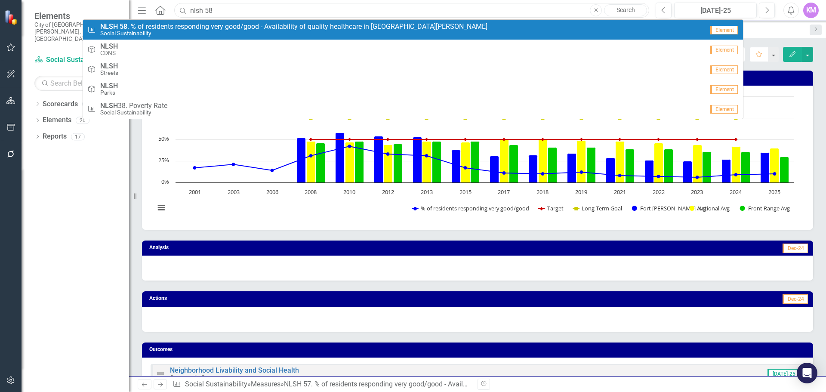
type input "nlsh 58"
click at [309, 24] on span "NLSH 58 . % of residents responding very good/good - Availability of quality he…" at bounding box center [293, 27] width 387 height 8
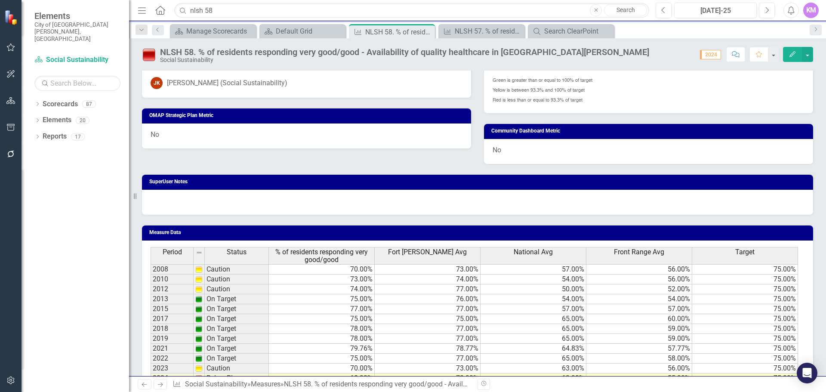
scroll to position [465, 0]
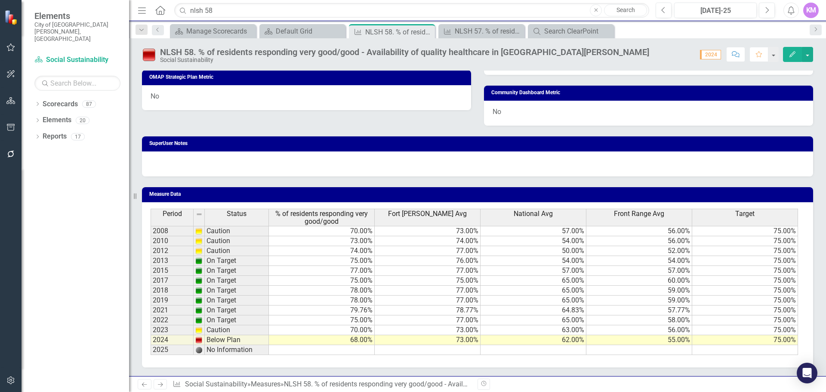
click at [357, 352] on td at bounding box center [322, 350] width 106 height 10
type textarea "67"
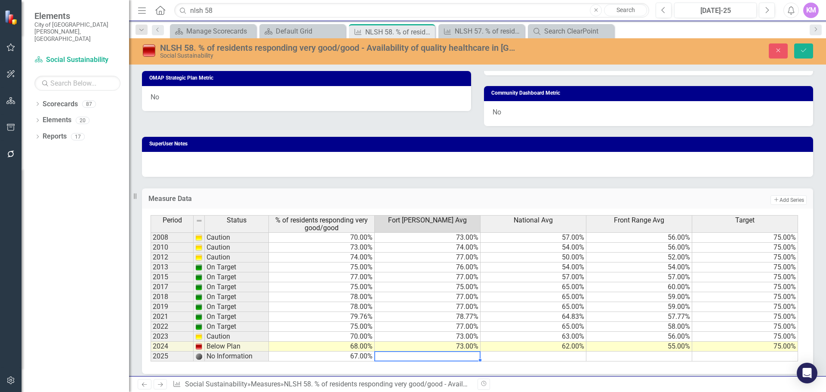
click at [560, 357] on td at bounding box center [533, 356] width 106 height 10
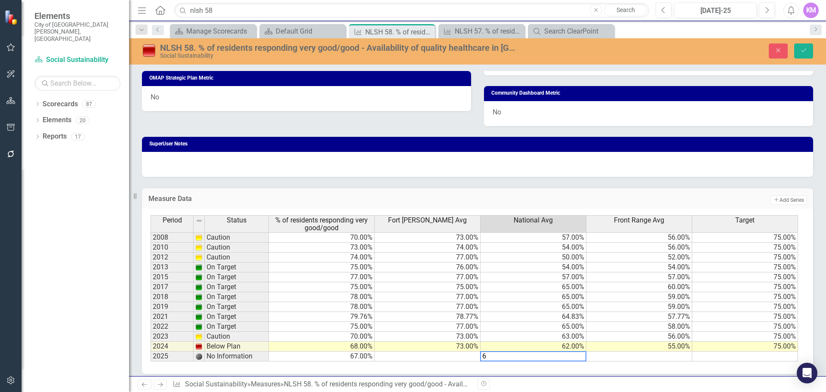
type textarea "60"
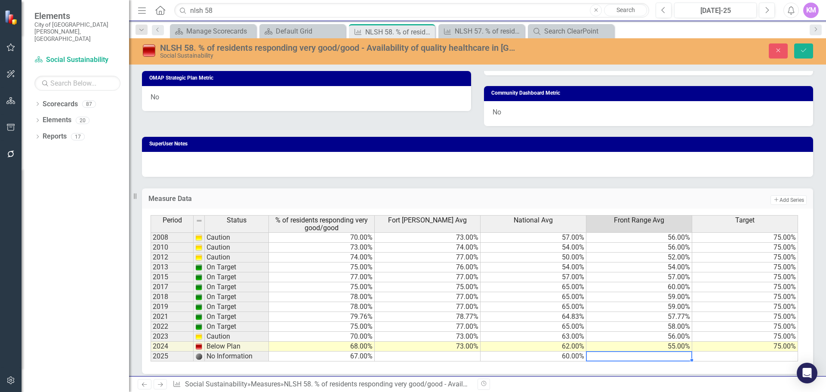
click at [462, 356] on td at bounding box center [428, 356] width 106 height 10
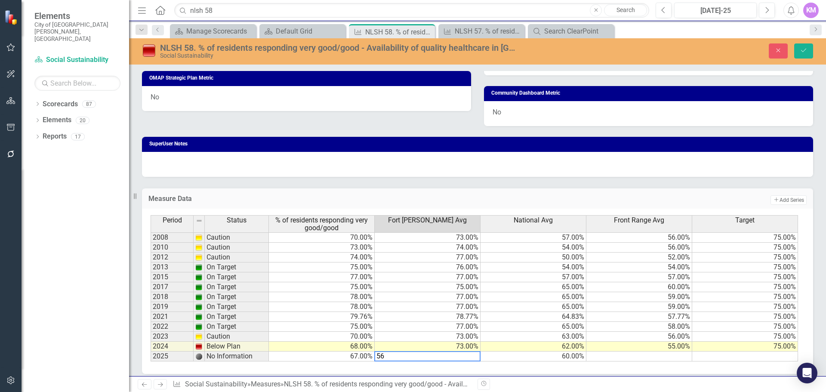
click at [668, 359] on td at bounding box center [639, 356] width 106 height 10
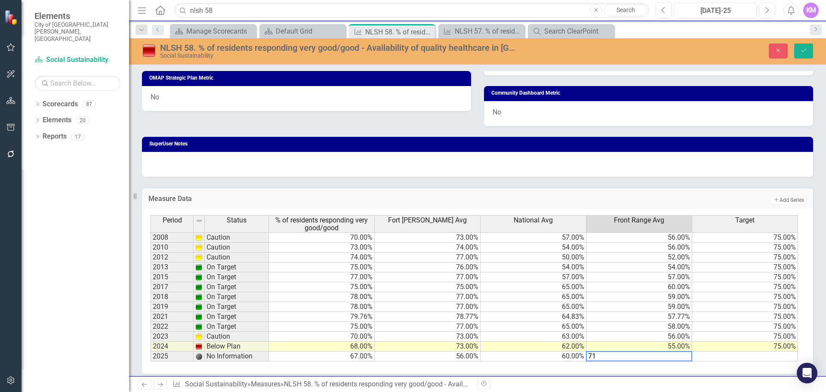
type textarea "71"
click at [714, 356] on td at bounding box center [745, 356] width 106 height 10
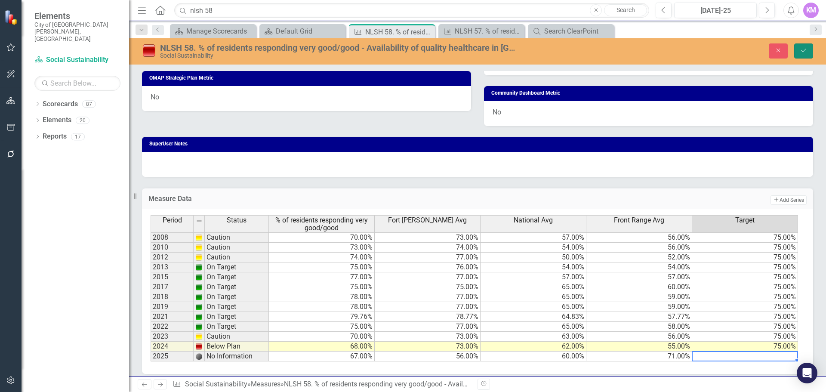
click at [809, 47] on button "Save" at bounding box center [803, 50] width 19 height 15
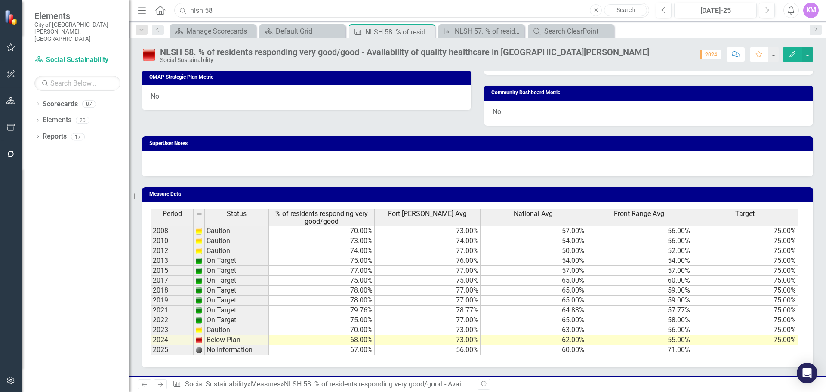
click at [286, 15] on input "nlsh 58" at bounding box center [411, 10] width 475 height 15
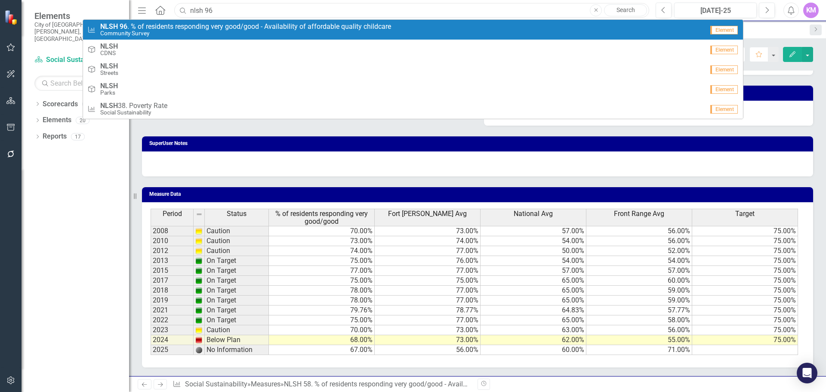
type input "nlsh 96"
click at [278, 29] on span "NLSH 96 . % of residents responding very good/good - Availability of affordable…" at bounding box center [245, 27] width 291 height 8
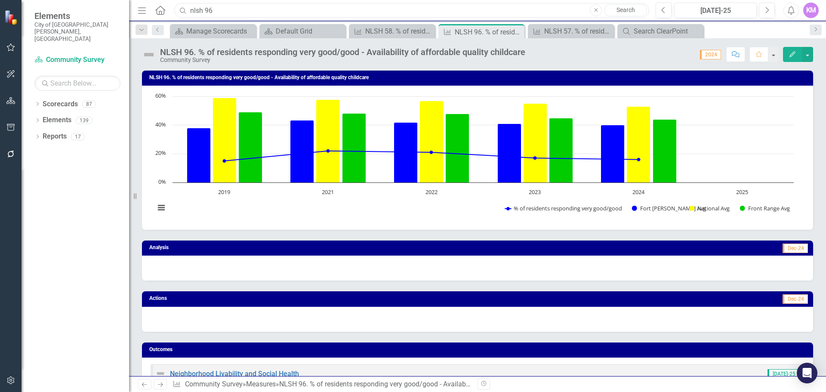
click at [272, 7] on input "nlsh 96" at bounding box center [411, 10] width 475 height 15
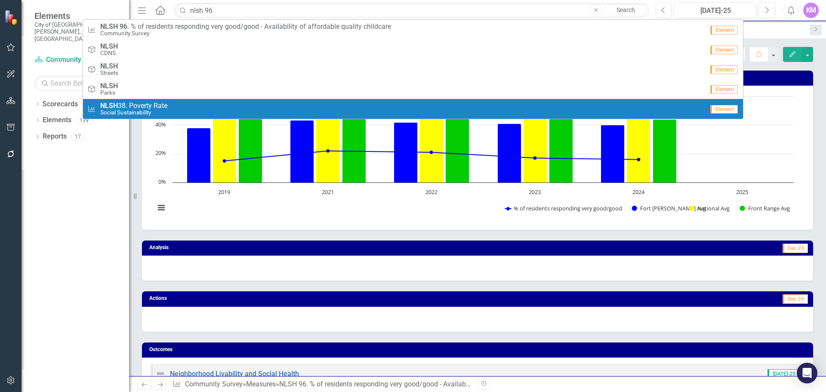
click at [261, 316] on div at bounding box center [477, 319] width 671 height 25
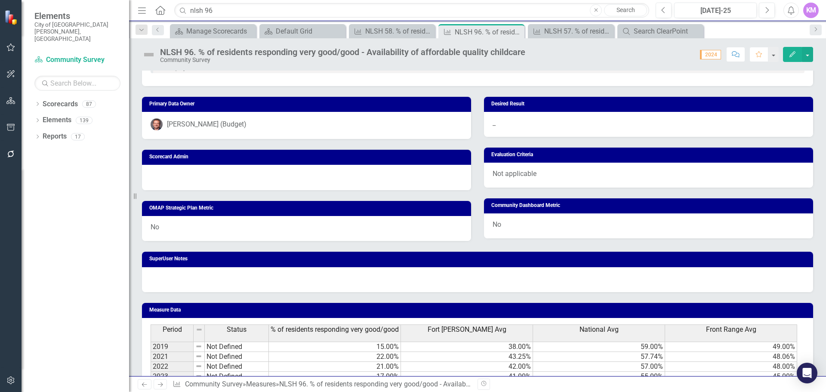
scroll to position [388, 0]
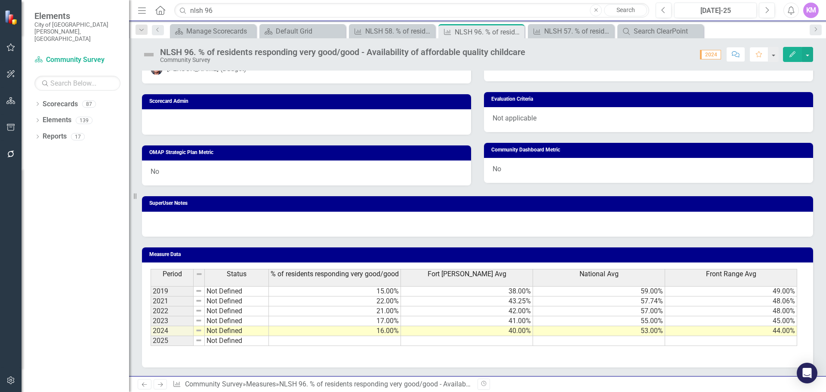
click at [377, 340] on td at bounding box center [335, 341] width 132 height 10
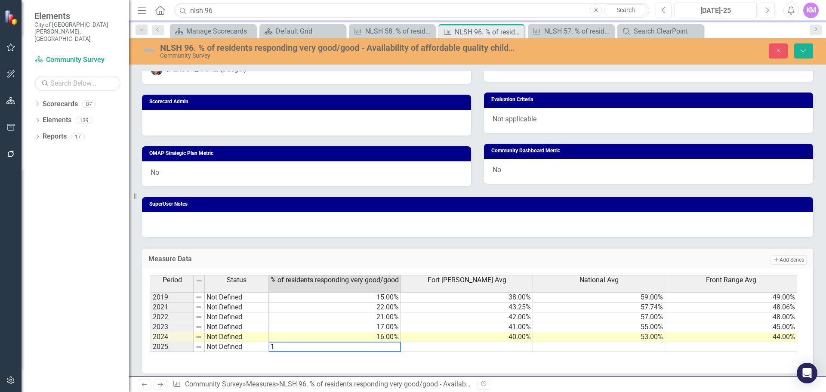
type textarea "19"
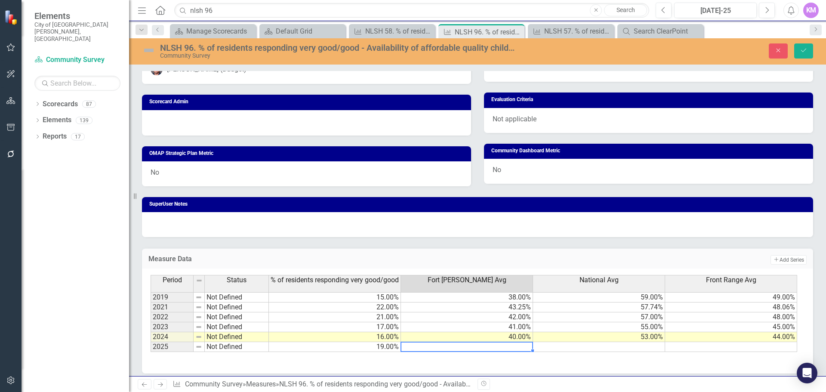
click at [590, 346] on td at bounding box center [599, 347] width 132 height 10
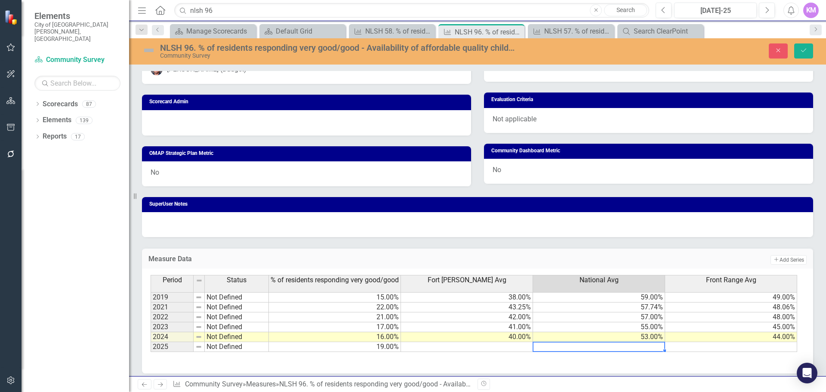
click at [590, 346] on td at bounding box center [599, 347] width 132 height 10
type textarea "51"
click at [509, 349] on td at bounding box center [467, 347] width 132 height 10
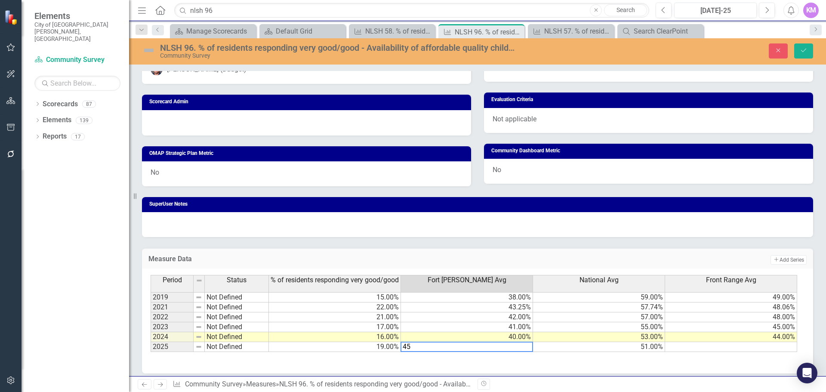
type textarea "45"
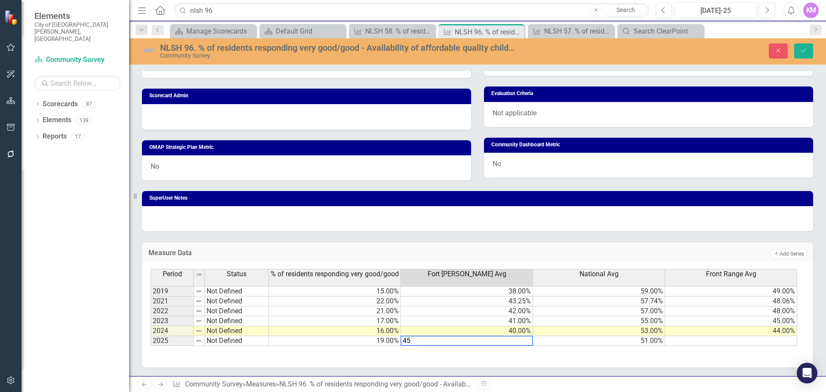
click at [719, 342] on td at bounding box center [731, 341] width 132 height 10
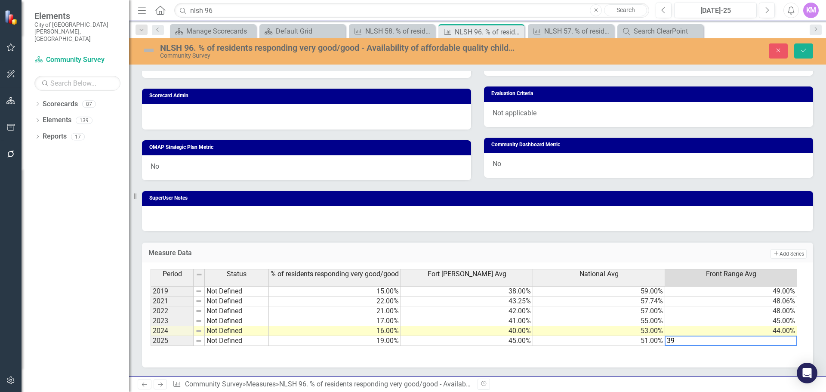
click at [151, 336] on div "Period Status % of residents responding very good/good Fort Collins Avg Nationa…" at bounding box center [151, 307] width 0 height 77
type textarea "51"
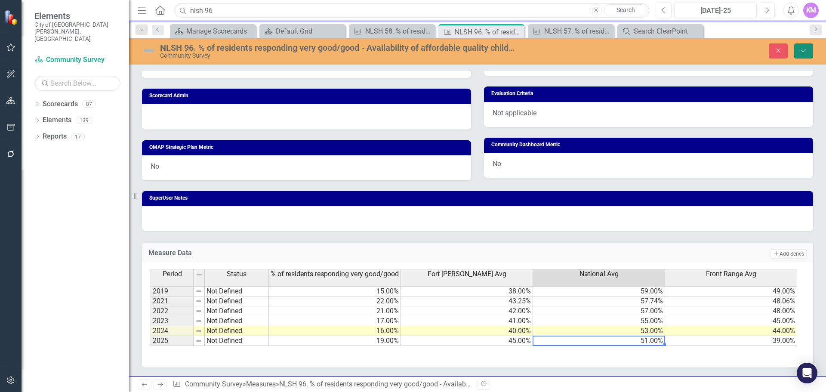
click at [807, 51] on icon "Save" at bounding box center [804, 50] width 8 height 6
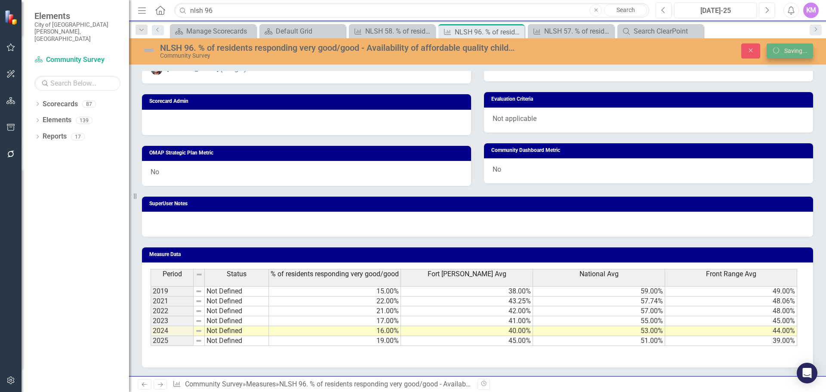
scroll to position [389, 0]
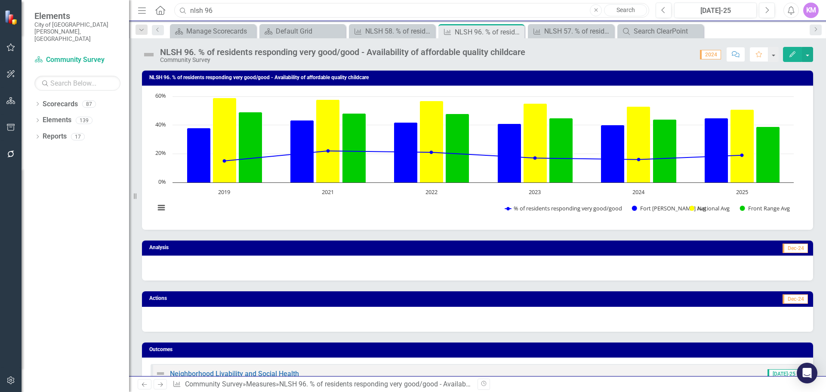
click at [246, 10] on input "nlsh 96" at bounding box center [411, 10] width 475 height 15
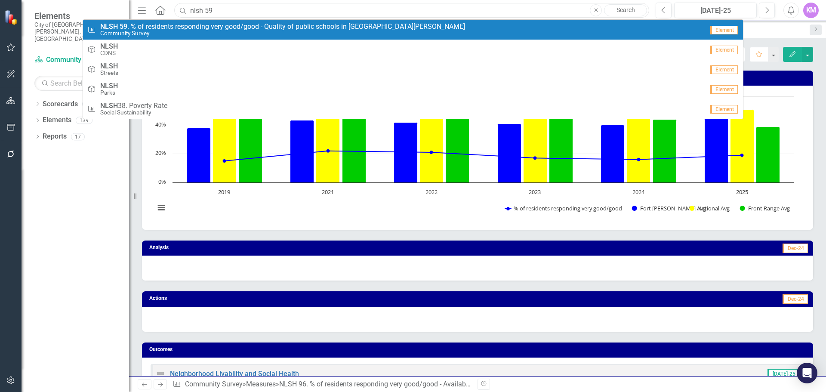
type input "nlsh 59"
click at [238, 33] on small "Community Survey" at bounding box center [282, 33] width 365 height 6
